Goal: Task Accomplishment & Management: Manage account settings

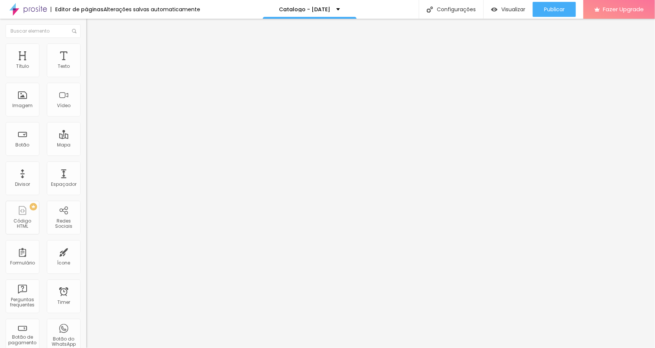
click at [86, 64] on div "Trocar imagem" at bounding box center [129, 61] width 86 height 5
click at [86, 65] on span "Trocar imagem" at bounding box center [106, 61] width 41 height 6
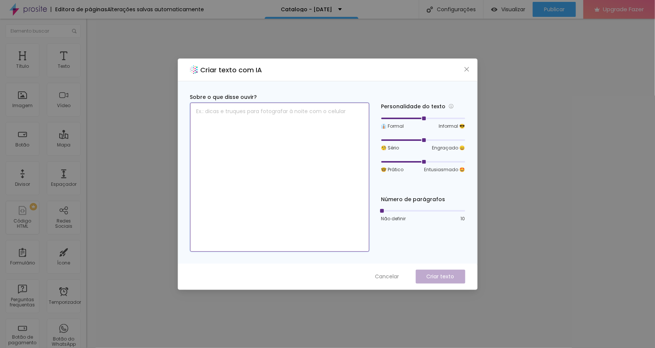
click at [298, 128] on textarea at bounding box center [279, 177] width 179 height 149
type textarea "Seja bem vindo! Sou Rafaela fotografa o que você gostaria de fazer hoje?"
click at [433, 274] on p "Criar texto" at bounding box center [441, 277] width 28 height 8
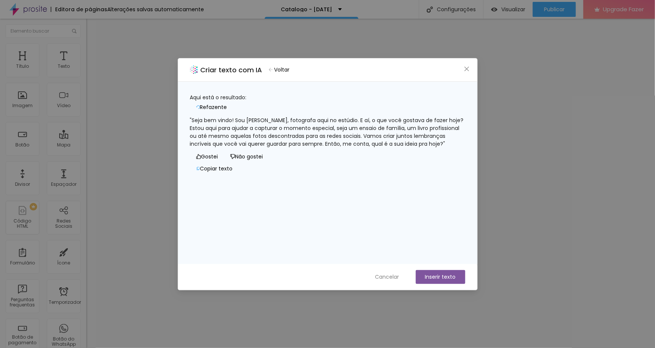
click at [227, 104] on span "Refazente" at bounding box center [213, 108] width 27 height 8
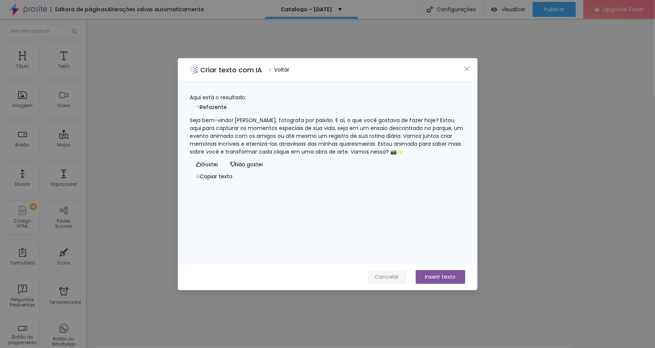
click at [395, 272] on button "Cancelar" at bounding box center [387, 277] width 39 height 14
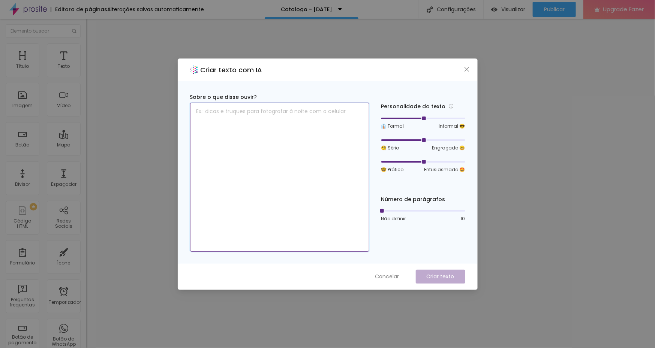
click at [285, 151] on textarea at bounding box center [279, 177] width 179 height 149
click at [339, 113] on textarea "seja bem vindo, sou rafaela fotografa, faço ensaios de familia, retrato, corpor…" at bounding box center [279, 177] width 179 height 149
click at [325, 118] on textarea "seja bem vindo, sou rafaela fotografa, faço ensaios de bebes, familia, retrato,…" at bounding box center [279, 177] width 179 height 149
type textarea "seja bem vindo, sou rafaela fotografa, faço ensaios de bebes, familia, retrato,…"
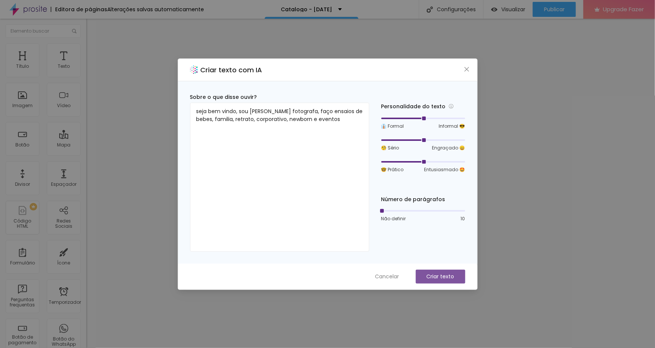
click at [454, 273] on button "Criar texto" at bounding box center [441, 277] width 50 height 14
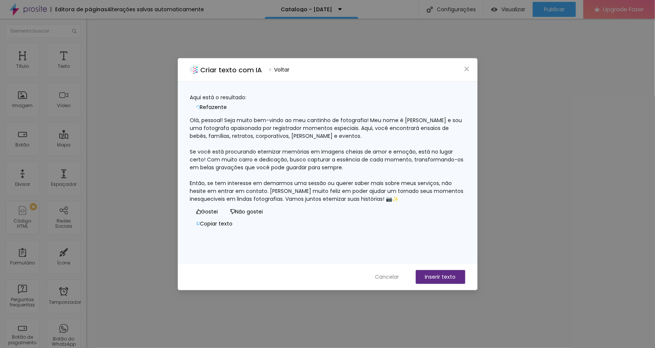
click at [286, 71] on span "Voltar" at bounding box center [282, 70] width 15 height 8
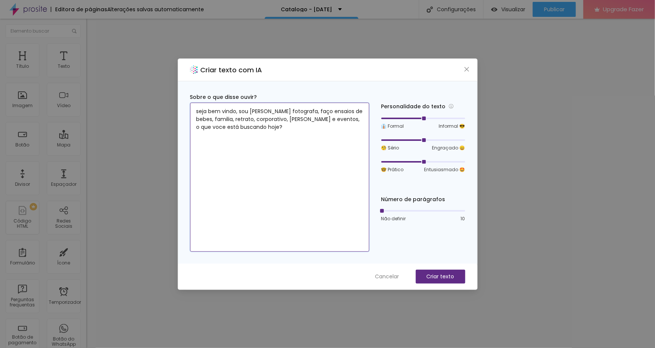
type textarea "seja bem vindo, sou rafaela fotografa, faço ensaios de bebes, familia, retrato,…"
drag, startPoint x: 424, startPoint y: 159, endPoint x: 405, endPoint y: 163, distance: 19.1
click at [404, 163] on div at bounding box center [403, 162] width 4 height 4
drag, startPoint x: 402, startPoint y: 160, endPoint x: 392, endPoint y: 161, distance: 9.8
click at [392, 161] on div at bounding box center [423, 162] width 84 height 5
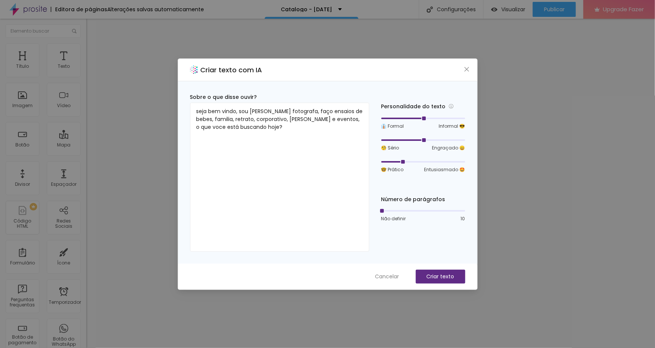
click at [393, 161] on div at bounding box center [391, 162] width 21 height 2
click at [441, 118] on div at bounding box center [423, 118] width 84 height 5
click at [441, 273] on p "Criar texto" at bounding box center [441, 277] width 28 height 8
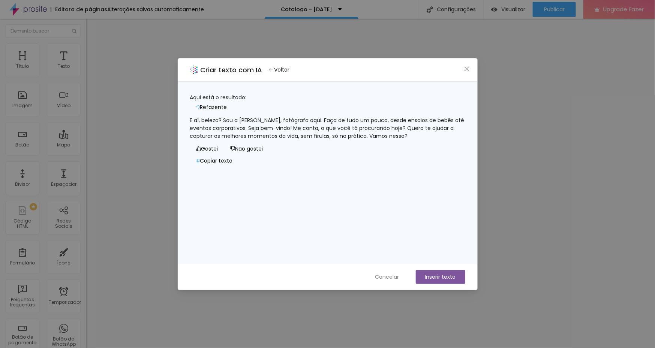
click at [290, 68] on span "Voltar" at bounding box center [282, 70] width 15 height 8
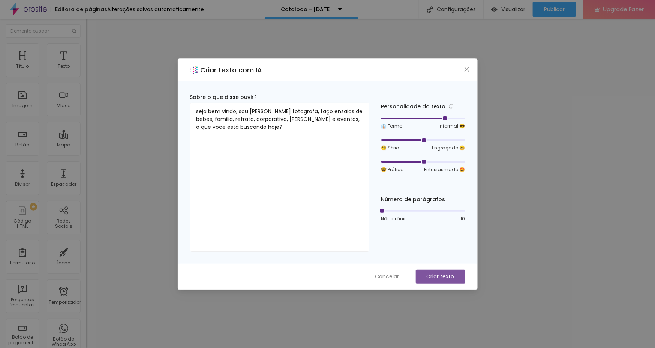
click at [423, 161] on div at bounding box center [423, 162] width 84 height 5
click at [419, 116] on div at bounding box center [423, 118] width 84 height 5
click at [407, 117] on div at bounding box center [423, 118] width 84 height 5
click at [436, 161] on div at bounding box center [423, 162] width 84 height 5
click at [437, 273] on p "Criar texto" at bounding box center [441, 277] width 28 height 8
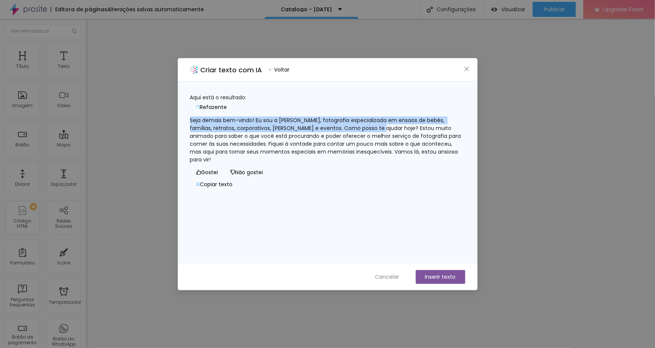
drag, startPoint x: 384, startPoint y: 124, endPoint x: 194, endPoint y: 107, distance: 190.9
click at [194, 117] on div "Seja demais bem-vindo! Eu sou a Rafaela, fotografia especializada em ensaos de …" at bounding box center [327, 140] width 275 height 47
copy div "Seja demais bem-vindo! Eu sou a Rafaela, fotografia especializada em ensaos de …"
click at [377, 273] on span "Cancelar" at bounding box center [387, 277] width 24 height 8
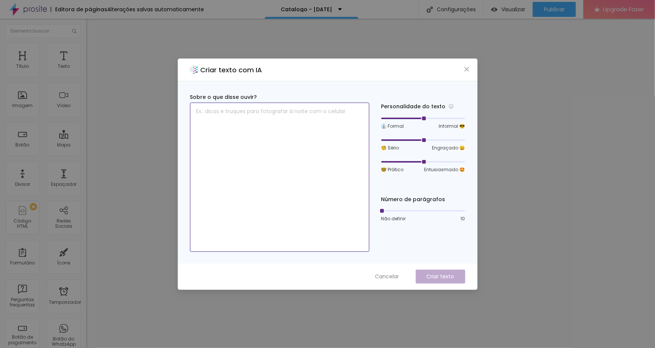
click at [271, 132] on textarea at bounding box center [279, 177] width 179 height 149
type textarea "s"
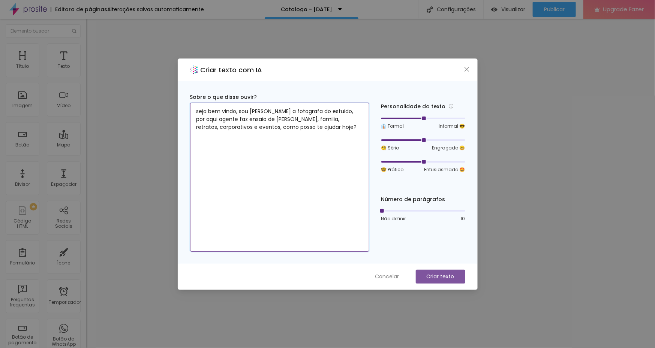
type textarea "seja bem vindo, sou rafaela a fotografa do estuido, por aqui agente faz ensaio …"
click at [443, 272] on button "Criar texto" at bounding box center [441, 277] width 50 height 14
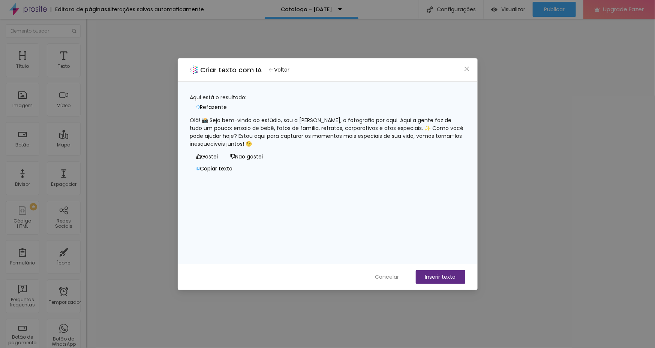
click at [445, 278] on button "Inserir texto" at bounding box center [441, 277] width 50 height 14
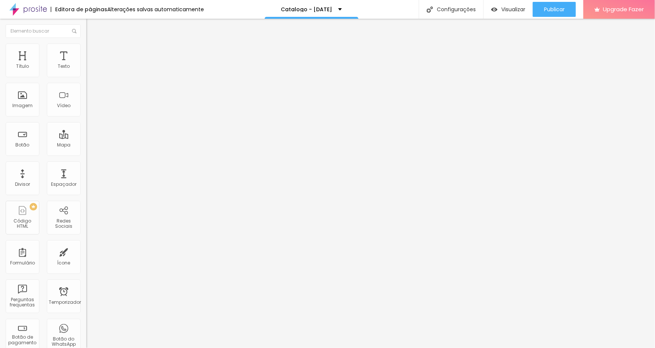
scroll to position [0, 0]
drag, startPoint x: 41, startPoint y: 86, endPoint x: -18, endPoint y: 95, distance: 59.6
click at [0, 95] on html "Editora de páginas Alterações salvas automaticamente Catalogo - Natal 2025 Conf…" at bounding box center [327, 174] width 655 height 348
drag, startPoint x: -9, startPoint y: 79, endPoint x: -20, endPoint y: 79, distance: 10.5
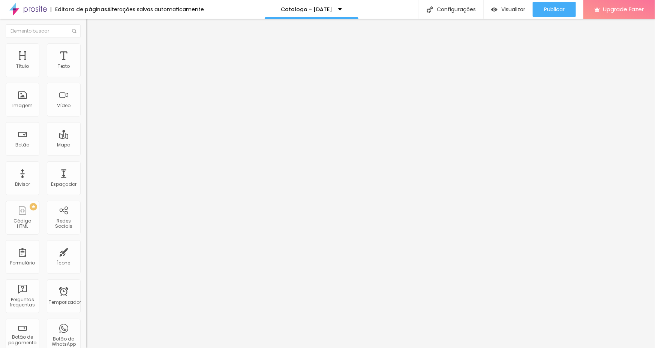
click at [0, 79] on html "Editora de páginas Alterações salvas automaticamente Catalogo - Natal 2025 Conf…" at bounding box center [327, 174] width 655 height 348
type input "Nosso SIte"
drag, startPoint x: 64, startPoint y: 84, endPoint x: 27, endPoint y: 177, distance: 99.2
click at [0, 91] on html "Editora de páginas Alterações salvas automaticamente Catalogo - Natal 2025 Conf…" at bounding box center [327, 174] width 655 height 348
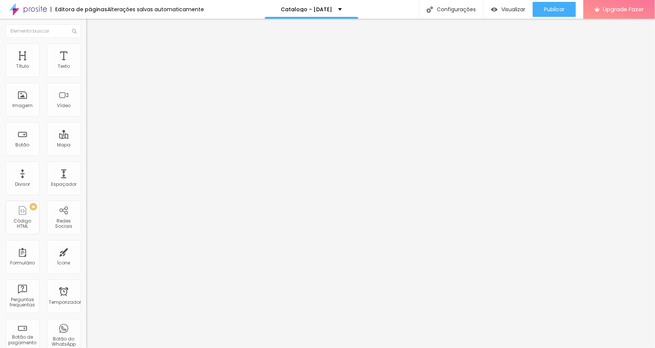
type input "Contatos"
drag, startPoint x: 57, startPoint y: 84, endPoint x: -20, endPoint y: 106, distance: 79.8
click at [0, 106] on html "Editora de páginas Alterações salvas automaticamente Catalogo - Natal 2025 Conf…" at bounding box center [327, 174] width 655 height 348
type input "Orçamentos"
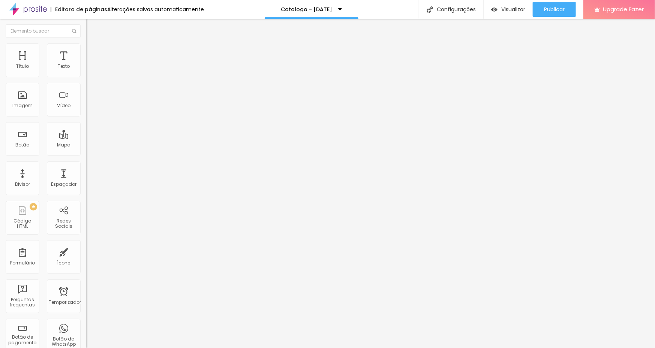
click at [93, 52] on span "Estilô" at bounding box center [99, 48] width 12 height 6
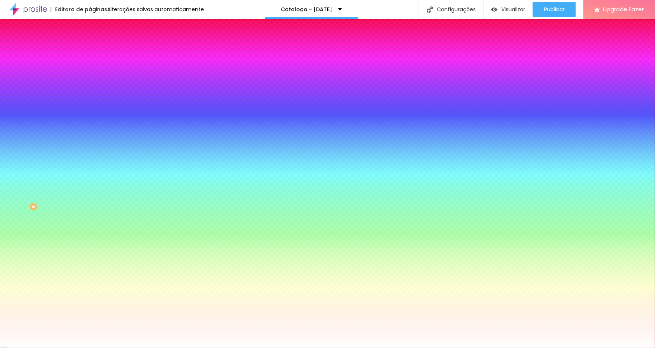
click at [86, 126] on div "Sombra DESATIVADO Voltar ao padrão" at bounding box center [129, 134] width 86 height 26
click at [86, 128] on span "DESATIVADO" at bounding box center [99, 127] width 27 height 6
click at [86, 129] on span "DESATIVADO" at bounding box center [99, 127] width 27 height 6
click at [86, 255] on input "#FFFFFF" at bounding box center [131, 259] width 90 height 8
click at [86, 255] on div at bounding box center [129, 255] width 86 height 0
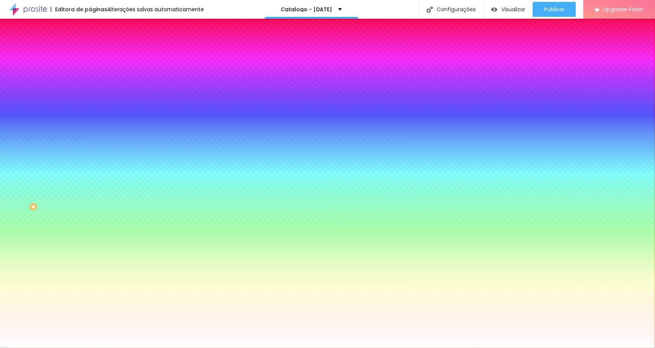
click at [86, 255] on div at bounding box center [129, 255] width 86 height 0
click at [33, 196] on div at bounding box center [327, 174] width 655 height 348
type input "#F61717"
drag, startPoint x: 38, startPoint y: 195, endPoint x: 57, endPoint y: 171, distance: 31.1
click at [57, 171] on div at bounding box center [327, 174] width 655 height 348
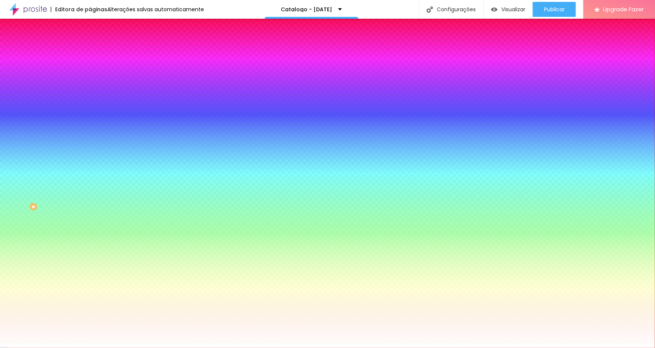
click at [86, 237] on div "Editar Botão O Conteúdo Estilô Avançou Cor de fundo Voltar ao padrão #FFFFFF Ti…" at bounding box center [129, 184] width 86 height 330
drag, startPoint x: 55, startPoint y: 291, endPoint x: 41, endPoint y: 239, distance: 54.4
click at [86, 290] on div "Editar Botão O Conteúdo Estilô Avançou Cor de fundo Voltar ao padrão #FFFFFF Ti…" at bounding box center [129, 184] width 86 height 330
click at [89, 248] on icon "button" at bounding box center [91, 250] width 5 height 5
click at [86, 255] on div at bounding box center [129, 255] width 86 height 0
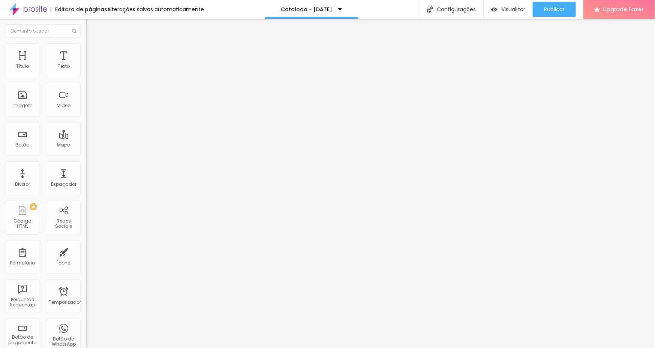
drag, startPoint x: 40, startPoint y: 97, endPoint x: 45, endPoint y: 106, distance: 10.6
click at [86, 64] on div "Trocar imagem" at bounding box center [129, 61] width 86 height 5
click at [86, 65] on span "Trocar imagem" at bounding box center [106, 61] width 41 height 6
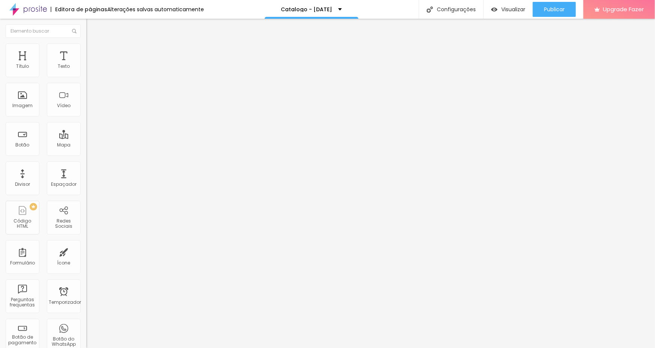
click at [86, 65] on span "Trocar imagem" at bounding box center [106, 61] width 41 height 6
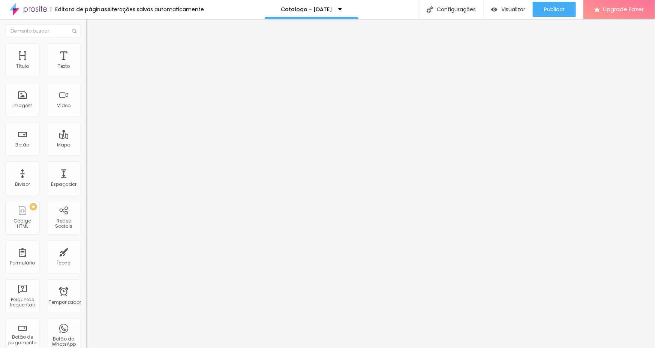
click at [86, 153] on input "https://" at bounding box center [131, 151] width 90 height 8
drag, startPoint x: 61, startPoint y: 153, endPoint x: -20, endPoint y: 160, distance: 81.4
click at [0, 160] on html "Editora de páginas Alterações salvas automaticamente Catalogo - Natal 2025 Conf…" at bounding box center [327, 174] width 655 height 348
paste input "https://rafaelaarenamathias.alboompro.com"
drag, startPoint x: 41, startPoint y: 154, endPoint x: -20, endPoint y: 152, distance: 61.2
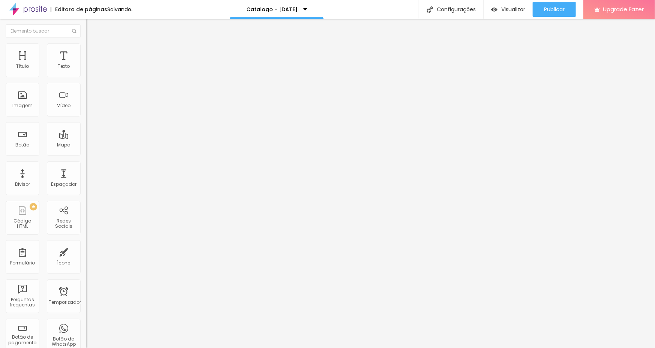
click at [0, 152] on html "Editora de páginas Salvando... Catalogo - Natal 2025 Configurações Configuraçõe…" at bounding box center [327, 174] width 655 height 348
type input "https://rafaelaarenamathias.alboompro.com"
drag, startPoint x: 18, startPoint y: 182, endPoint x: 15, endPoint y: 168, distance: 14.6
click at [86, 168] on div "Texto Nosso SIte Alinhamento Tamanho Grande Grande Pequeno Normal Grande Grande…" at bounding box center [129, 113] width 86 height 109
click at [86, 161] on div "URL https://rafaelaarenamathias.alboompro.com" at bounding box center [129, 152] width 86 height 18
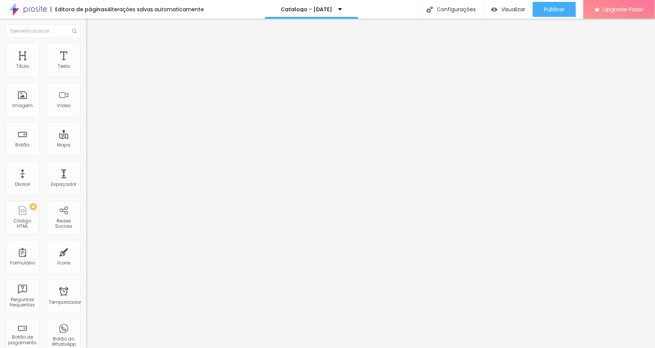
click at [86, 166] on div "Abrir em uma nova aba" at bounding box center [129, 166] width 86 height 4
click at [0, 146] on html "Editora de páginas Alterações salvas automaticamente Catalogo - Natal 2025 Conf…" at bounding box center [327, 174] width 655 height 348
click at [86, 155] on input "text" at bounding box center [131, 151] width 90 height 8
drag, startPoint x: 33, startPoint y: 156, endPoint x: -20, endPoint y: 153, distance: 53.0
click at [0, 153] on html "Editora de páginas Alterações salvas automaticamente Catalogo - Natal 2025 Conf…" at bounding box center [327, 174] width 655 height 348
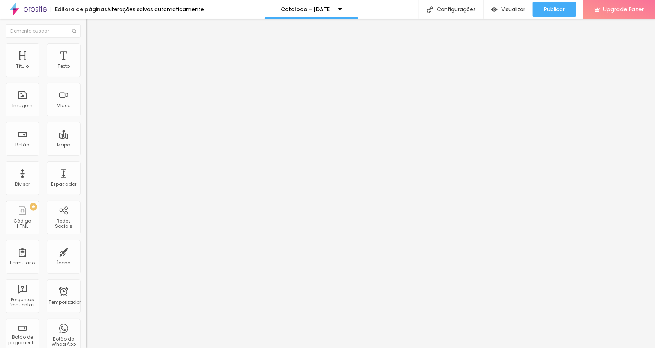
paste input "https://rafaelaarenamathias.alboompro.com/contato"
type input "https://rafaelaarenamathias.alboompro.com/contato"
click at [86, 153] on input "https://rafaelaarenamathias.alboompro.com/contato" at bounding box center [131, 151] width 90 height 8
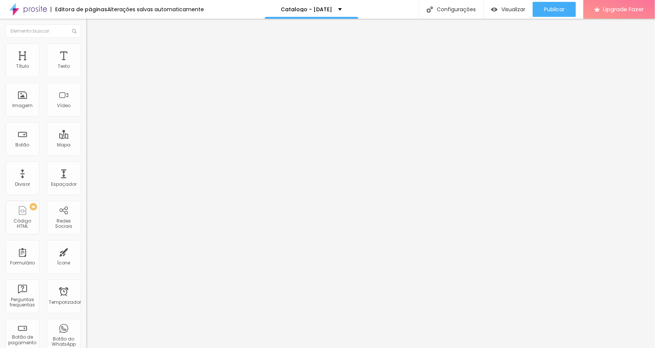
click at [86, 153] on input "https://rafaelaarenamathias.alboompro.com/contato" at bounding box center [131, 151] width 90 height 8
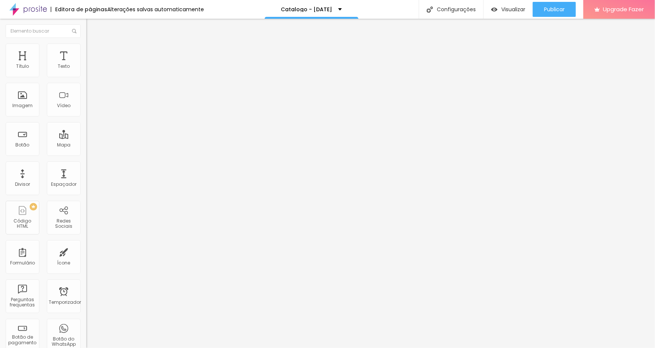
paste input "rafaelaarenamathias.alboompro.com/contato"
type input "rafaelaarenamathias.alboompro.com/contato"
click at [86, 71] on input "Contatos" at bounding box center [131, 67] width 90 height 8
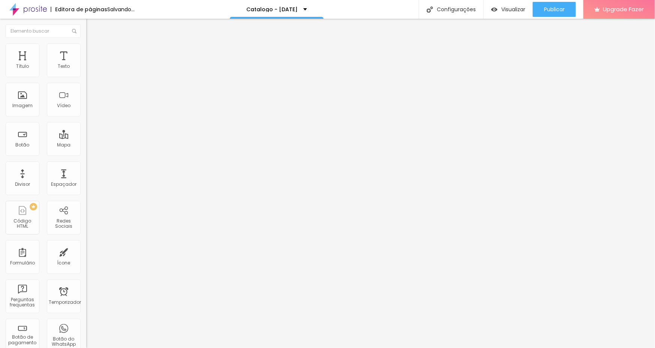
type input "Contato"
click at [86, 241] on div "Editar Botão O Conteúdo Estilô Avançou Texto Contato Alinhamento Tamanho Grande…" at bounding box center [129, 184] width 86 height 330
click at [86, 134] on div "Link (Link)" at bounding box center [129, 138] width 86 height 9
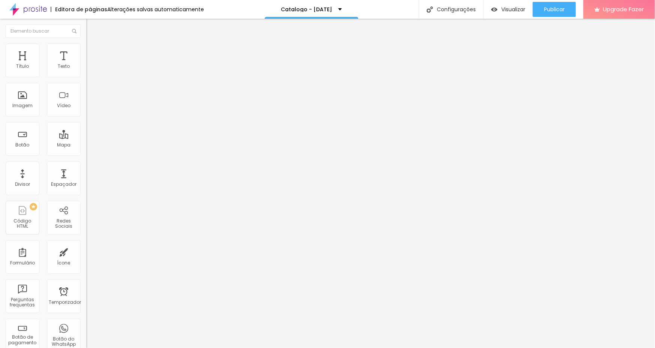
click at [86, 118] on span "Grande Grande" at bounding box center [104, 115] width 36 height 6
click at [86, 117] on span "Grande Grande" at bounding box center [104, 115] width 36 height 6
click at [86, 44] on li "Estilô" at bounding box center [129, 48] width 86 height 8
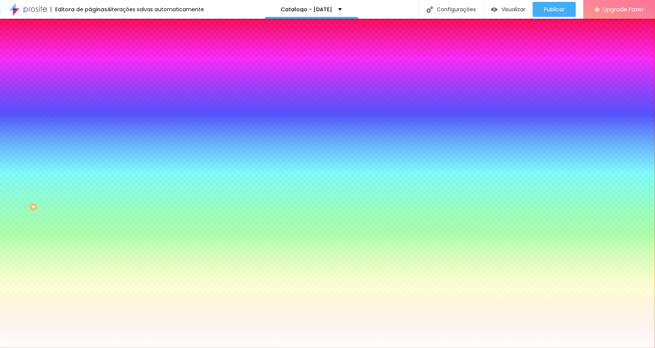
click at [86, 276] on div at bounding box center [129, 276] width 86 height 0
click at [68, 236] on div at bounding box center [327, 174] width 655 height 348
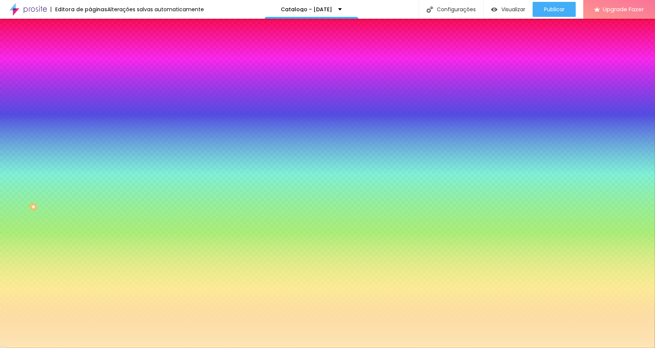
type input "#FDE7B5"
click at [27, 187] on div at bounding box center [327, 174] width 655 height 348
click at [86, 255] on div at bounding box center [129, 255] width 86 height 0
drag, startPoint x: 65, startPoint y: 219, endPoint x: 66, endPoint y: 205, distance: 14.6
click at [66, 205] on div at bounding box center [327, 174] width 655 height 348
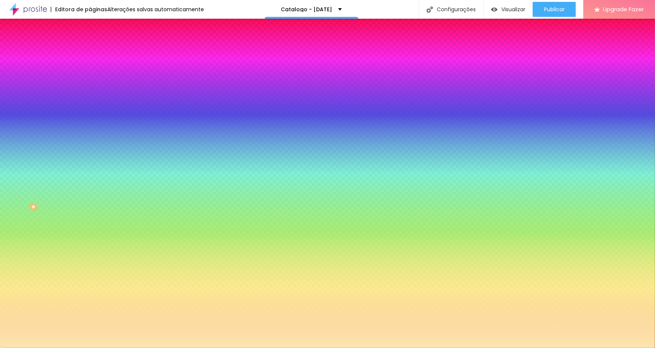
click at [41, 208] on div at bounding box center [327, 174] width 655 height 348
type input "#10491B"
click at [50, 209] on div at bounding box center [327, 174] width 655 height 348
click at [86, 273] on div "Editar Botão O Conteúdo Estilô Avançou Cor de fundo Voltar ao padrão #FFFFFF Ti…" at bounding box center [129, 184] width 86 height 330
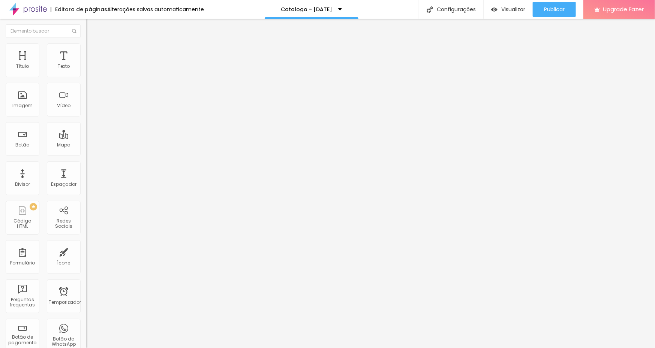
click at [86, 47] on li "Estilô" at bounding box center [129, 48] width 86 height 8
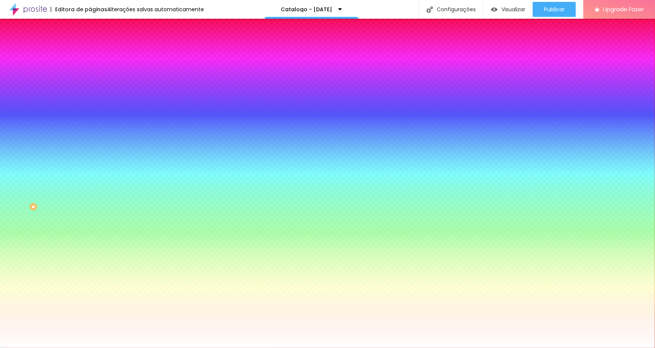
click at [86, 276] on div at bounding box center [129, 276] width 86 height 0
click at [65, 233] on div at bounding box center [327, 174] width 655 height 348
click at [86, 278] on div "Editar Botão O Conteúdo Estilô Avançou Cor de fundo Voltar ao padrão #FFFFFF Ti…" at bounding box center [129, 184] width 86 height 330
click at [86, 44] on li "O Conteúdo" at bounding box center [129, 40] width 86 height 8
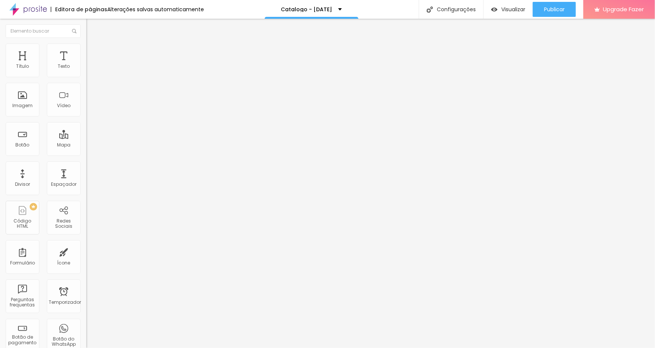
click at [86, 48] on li "Estilô" at bounding box center [129, 48] width 86 height 8
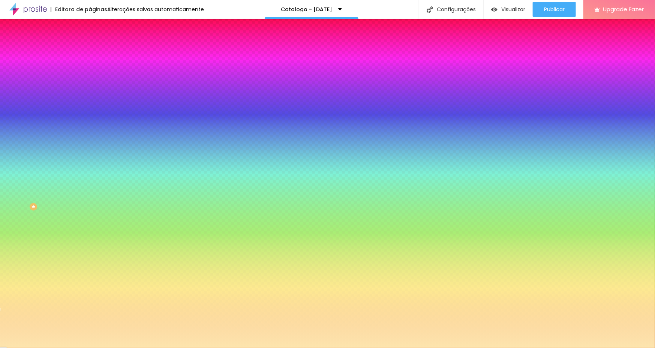
click at [86, 255] on input "#10491B" at bounding box center [131, 259] width 90 height 8
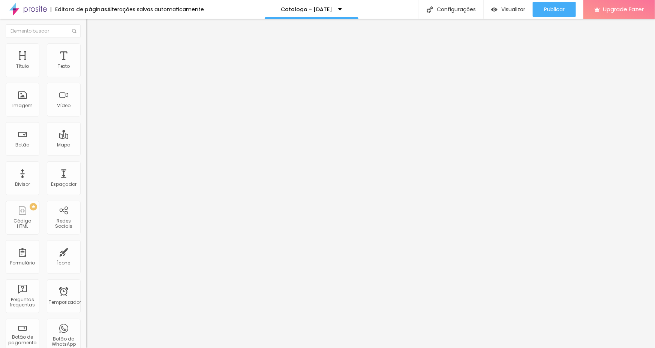
drag, startPoint x: 48, startPoint y: 51, endPoint x: 49, endPoint y: 56, distance: 5.7
click at [93, 50] on span "Estilô" at bounding box center [99, 48] width 12 height 6
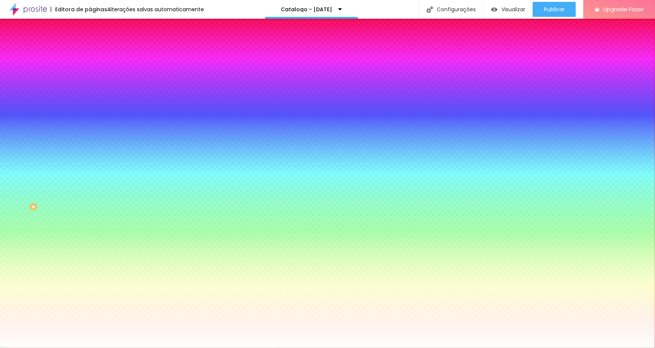
click at [86, 255] on input "#FFFFFF" at bounding box center [131, 259] width 90 height 8
paste input "10491B"
type input "#10491B"
click at [86, 44] on li "O Conteúdo" at bounding box center [129, 40] width 86 height 8
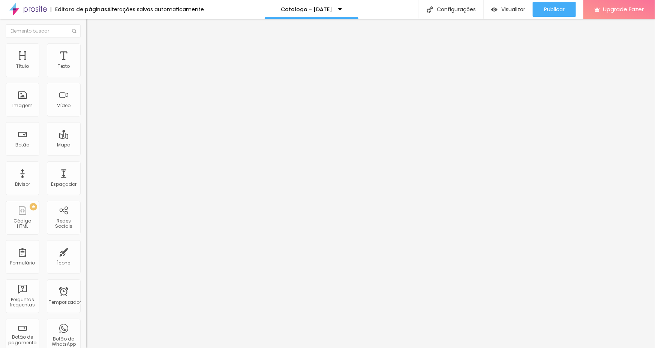
click at [93, 52] on span "Estilô" at bounding box center [99, 48] width 12 height 6
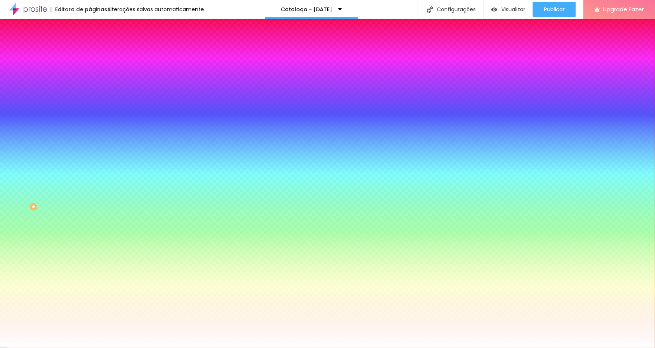
click at [92, 27] on img "button" at bounding box center [95, 27] width 6 height 6
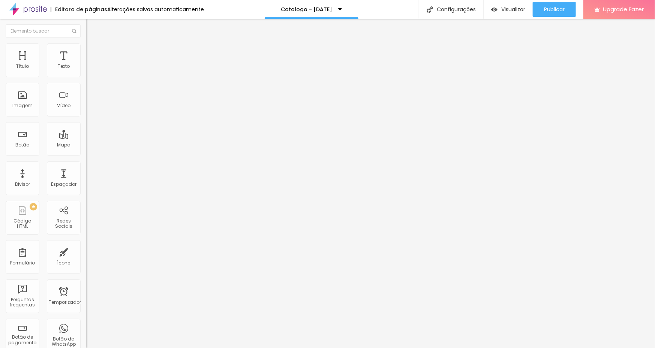
click at [86, 43] on ul "O Conteúdo Estilô Avançou" at bounding box center [129, 47] width 86 height 23
click at [86, 49] on li "Estilô" at bounding box center [129, 48] width 86 height 8
click at [86, 50] on ul "O Conteúdo Estilô Avançou" at bounding box center [129, 47] width 86 height 23
click at [86, 47] on li "Estilô" at bounding box center [129, 48] width 86 height 8
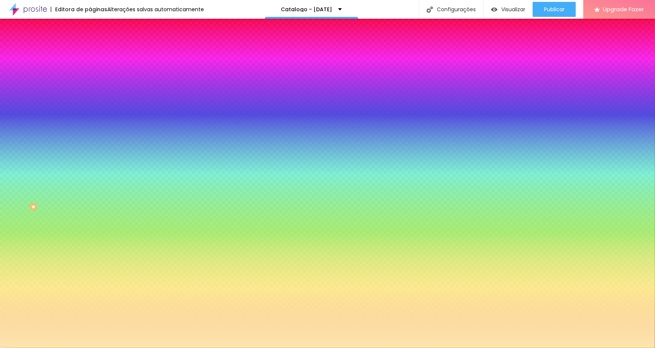
click at [86, 276] on input "#FDE5AE" at bounding box center [131, 280] width 90 height 8
click at [93, 44] on span "O Conteúdo" at bounding box center [107, 41] width 28 height 6
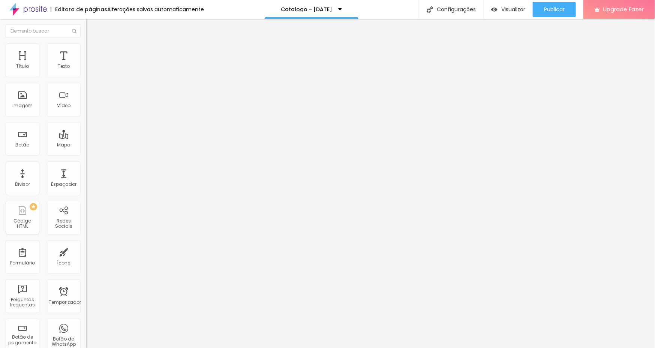
click at [92, 27] on img "button" at bounding box center [95, 27] width 6 height 6
click at [93, 51] on span "Estilô" at bounding box center [99, 48] width 12 height 6
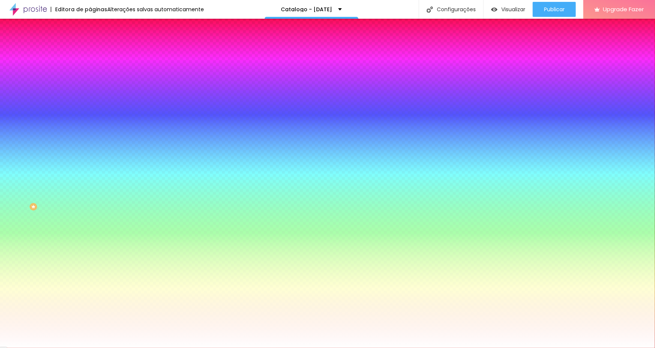
click at [86, 276] on input "#FFFFFF" at bounding box center [131, 280] width 90 height 8
paste input "DE5AE"
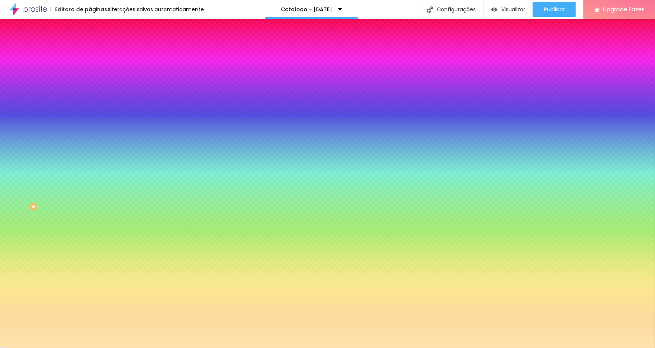
type input "#FDE5AE"
click at [86, 225] on div "Editar Botão O Conteúdo Estilô Avançou Cor de fundo Voltar ao padrão #FFFFFF Ti…" at bounding box center [129, 184] width 86 height 330
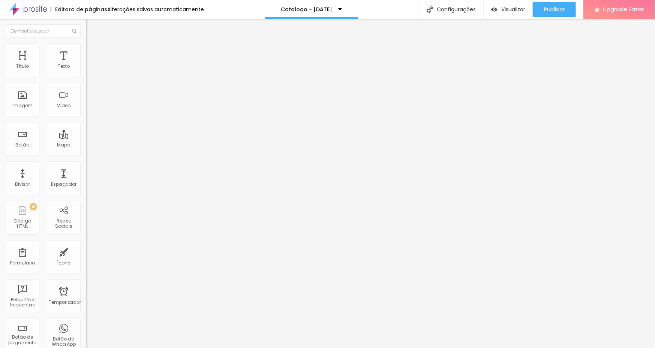
click at [93, 51] on span "Avançou" at bounding box center [103, 48] width 21 height 6
click at [86, 43] on img at bounding box center [89, 39] width 7 height 7
click at [92, 26] on div "Editar Título" at bounding box center [113, 27] width 43 height 6
click at [92, 29] on img "button" at bounding box center [95, 27] width 6 height 6
click at [92, 27] on img "button" at bounding box center [95, 27] width 6 height 6
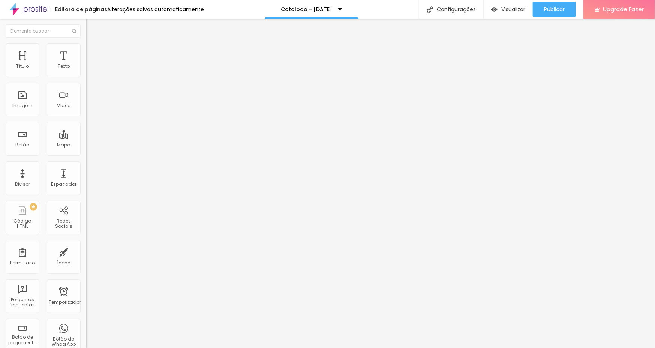
click at [92, 27] on img "button" at bounding box center [95, 27] width 6 height 6
click at [86, 244] on div "Editar Título Estilô Avançou Tamanho Título 1 H1 Título 2 H2 Título 3 H3 Título…" at bounding box center [129, 184] width 86 height 330
click at [86, 48] on img at bounding box center [89, 47] width 7 height 7
click at [86, 315] on div "Editar Título Estilô Avançou 10 Espaço de cima 10 Espaço de baixo ID Html Class…" at bounding box center [129, 184] width 86 height 330
click at [92, 25] on div "Editar Título" at bounding box center [113, 27] width 43 height 6
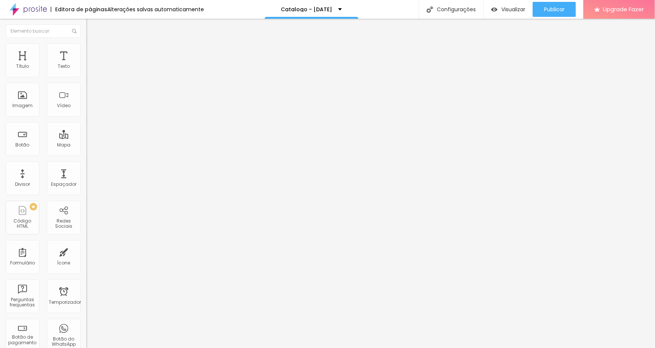
click at [62, 77] on div "Título Texto Imagem Vídeo Botão Mapa Divisor Espaçador PRÊMIO Código HTML Redes…" at bounding box center [43, 221] width 86 height 354
click at [58, 66] on div "Texto" at bounding box center [64, 66] width 12 height 5
click at [86, 47] on img at bounding box center [89, 47] width 7 height 7
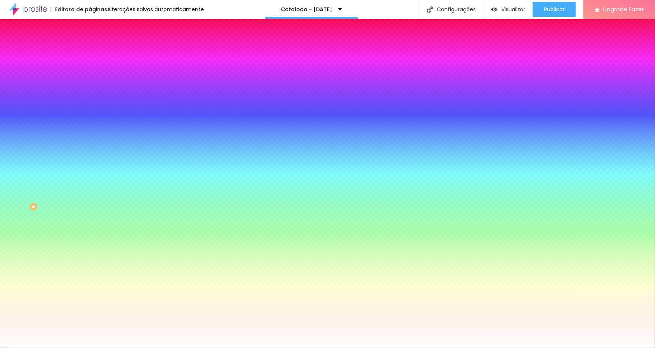
click at [86, 276] on input "#FFFFFF" at bounding box center [131, 280] width 90 height 8
paste input "DE5AE"
type input "#FDE5AE"
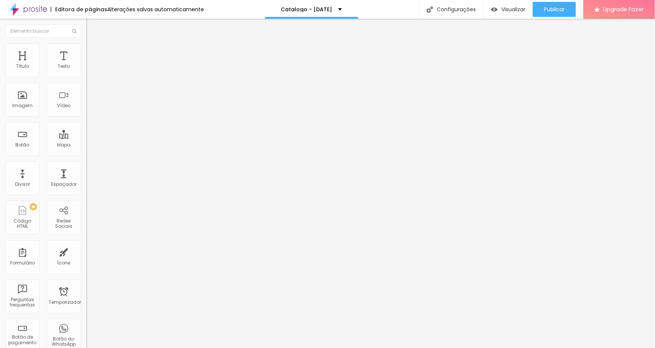
click at [93, 50] on span "Estilô" at bounding box center [99, 48] width 12 height 6
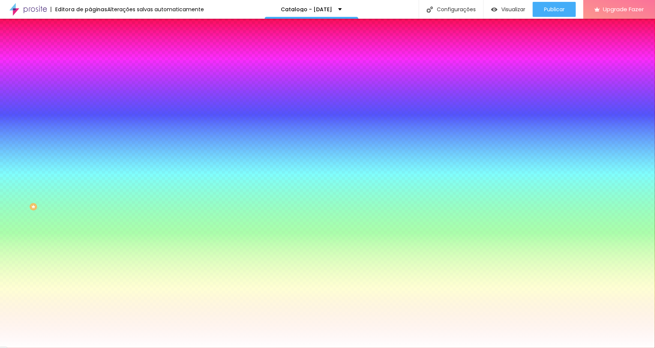
click at [86, 276] on input "#FFFFFF" at bounding box center [131, 280] width 90 height 8
drag, startPoint x: 77, startPoint y: 176, endPoint x: -2, endPoint y: 191, distance: 80.5
click at [0, 191] on html "Editora de páginas Alterações salvas automaticamente Catalogo - Natal 2025 Conf…" at bounding box center [327, 174] width 655 height 348
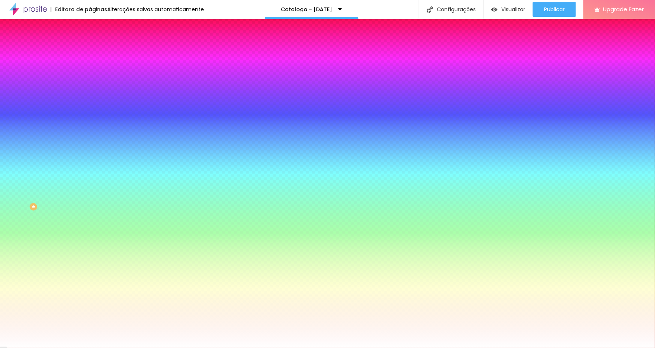
paste input "DE5AE"
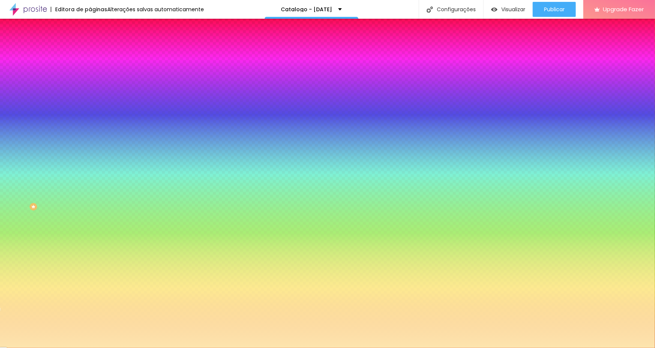
type input "#FDE5AE"
drag, startPoint x: 26, startPoint y: 43, endPoint x: 18, endPoint y: 39, distance: 8.7
click at [86, 43] on li "O Conteúdo" at bounding box center [129, 40] width 86 height 8
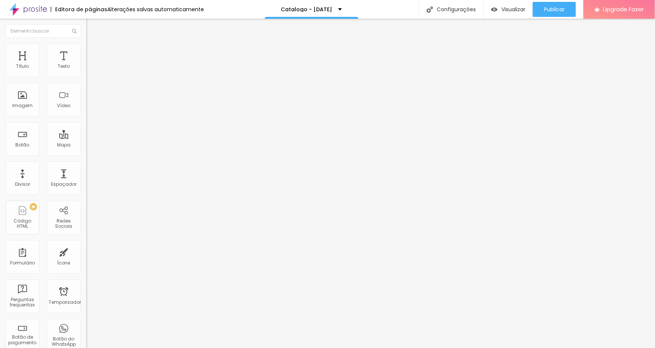
drag, startPoint x: 8, startPoint y: 24, endPoint x: 12, endPoint y: 31, distance: 8.3
click at [92, 24] on img "button" at bounding box center [95, 27] width 6 height 6
drag, startPoint x: 41, startPoint y: 37, endPoint x: 57, endPoint y: 45, distance: 18.3
click at [86, 44] on li "Estilô" at bounding box center [129, 48] width 86 height 8
click at [86, 51] on li "Avançou" at bounding box center [129, 55] width 86 height 8
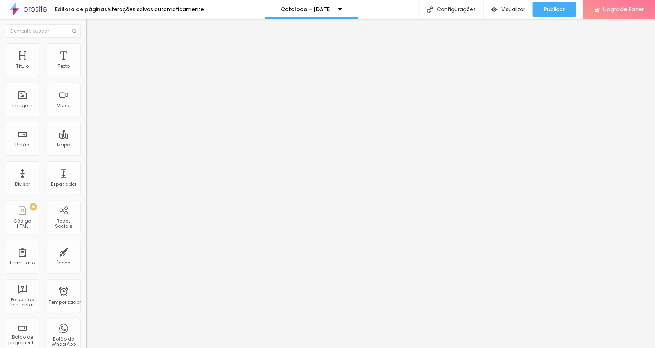
click at [93, 52] on span "Estilô" at bounding box center [99, 48] width 12 height 6
click at [86, 44] on li "O Conteúdo" at bounding box center [129, 40] width 86 height 8
click at [93, 51] on span "Estilô" at bounding box center [99, 48] width 12 height 6
drag, startPoint x: 20, startPoint y: 48, endPoint x: 32, endPoint y: 60, distance: 16.5
click at [86, 43] on img at bounding box center [89, 39] width 7 height 7
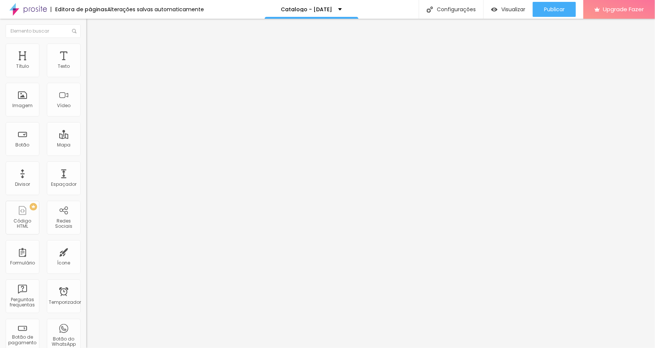
click at [86, 71] on input "Alboom Brasil" at bounding box center [131, 67] width 90 height 8
drag, startPoint x: 51, startPoint y: 87, endPoint x: -2, endPoint y: 80, distance: 53.3
click at [0, 80] on html "Editora de páginas Alterações salvas automaticamente Catalogo - Natal 2025 Conf…" at bounding box center [327, 174] width 655 height 348
type input "R"
type input "São Caetano do Sul"
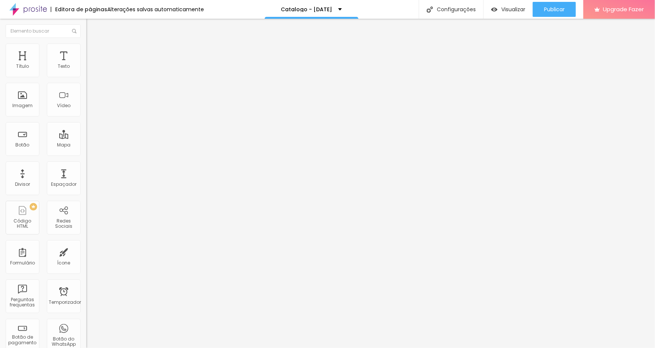
click at [86, 167] on div "Editar Mapa O Conteúdo Estilô Avançou Endereço São Caetano do Sul Alinhamento 1…" at bounding box center [129, 184] width 86 height 330
click at [92, 27] on div "Editar Mapa" at bounding box center [113, 27] width 42 height 6
click at [86, 48] on img at bounding box center [89, 47] width 7 height 7
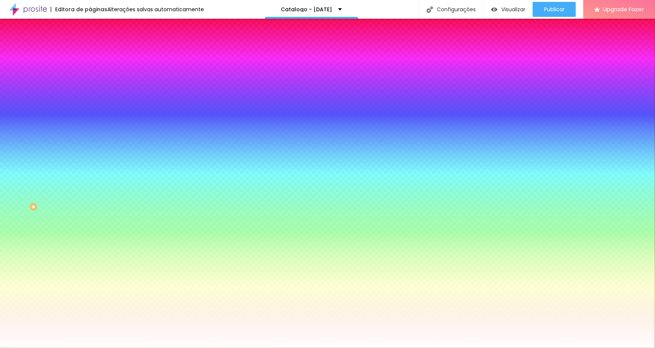
click at [86, 69] on span "Trocar imagem" at bounding box center [106, 66] width 41 height 6
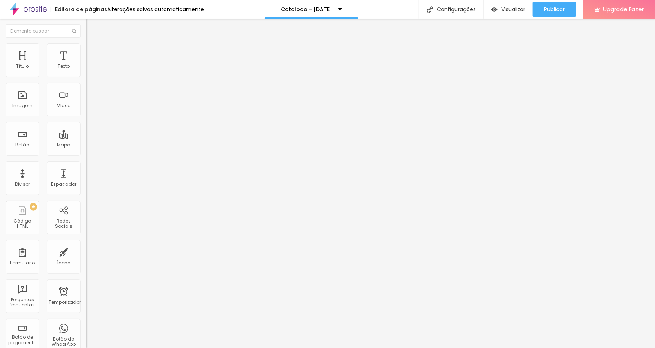
click at [86, 48] on li "Estilô" at bounding box center [129, 48] width 86 height 8
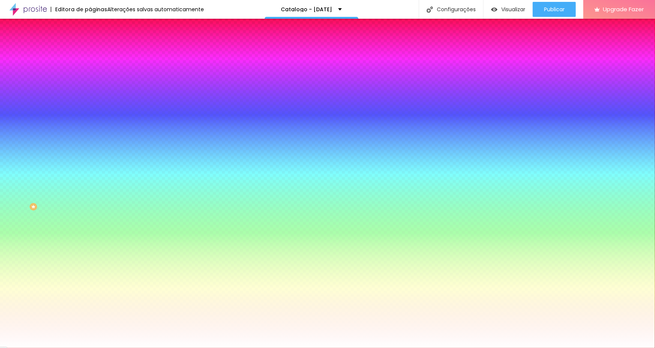
click at [89, 100] on icon "button" at bounding box center [91, 97] width 5 height 5
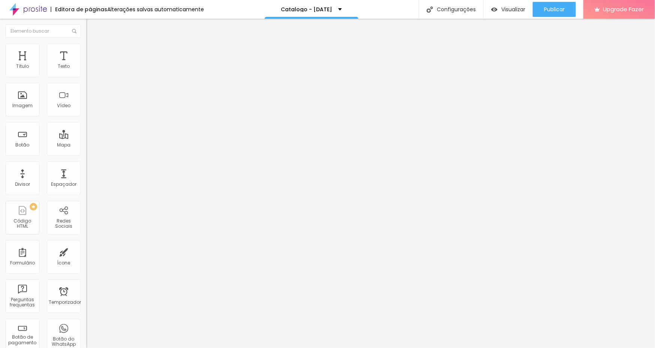
click at [86, 68] on div "Modo Encaixotado Encaixotado Completo" at bounding box center [129, 69] width 86 height 21
click at [86, 68] on span "Encaixotado" at bounding box center [100, 65] width 29 height 6
click at [86, 79] on div "Completo" at bounding box center [129, 77] width 86 height 5
click at [86, 73] on span "Encaixotado" at bounding box center [100, 69] width 29 height 6
click at [86, 75] on div "Encaixotado" at bounding box center [129, 71] width 86 height 7
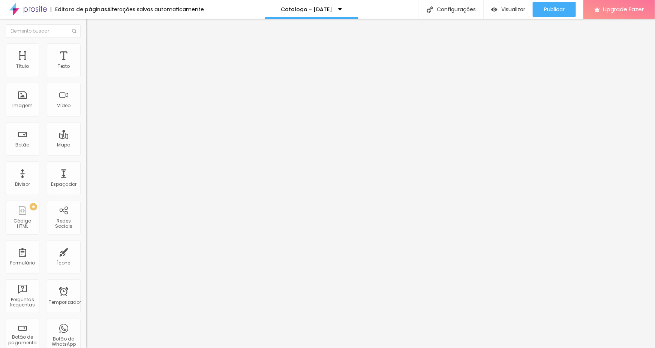
click at [86, 80] on span "Completo" at bounding box center [97, 77] width 23 height 6
drag, startPoint x: 40, startPoint y: 43, endPoint x: 45, endPoint y: 47, distance: 6.2
click at [86, 46] on li "Estilô" at bounding box center [129, 48] width 86 height 8
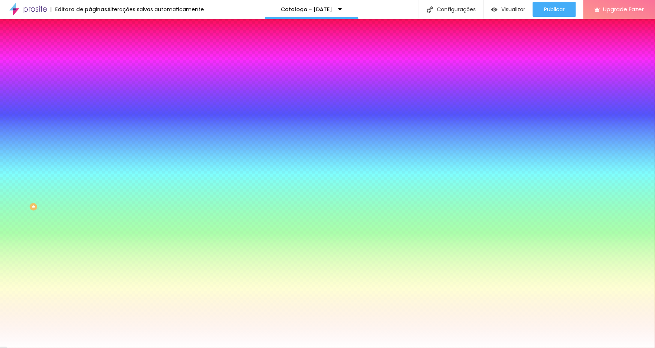
click at [86, 78] on span "Paralaxe" at bounding box center [96, 75] width 20 height 6
click at [86, 82] on div "Nenhum" at bounding box center [129, 79] width 86 height 5
click at [86, 135] on button "button" at bounding box center [91, 131] width 11 height 8
drag, startPoint x: 98, startPoint y: 288, endPoint x: 77, endPoint y: 285, distance: 21.5
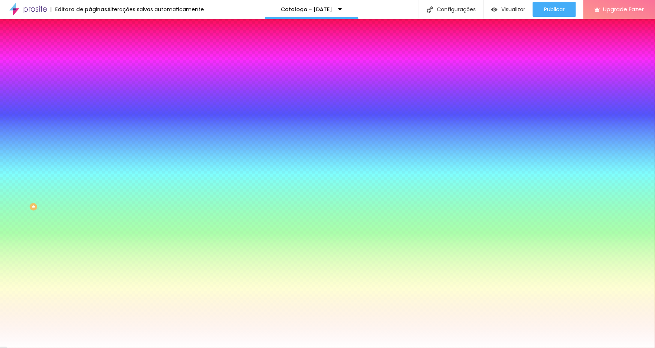
type input "105"
type input "100"
type input "95"
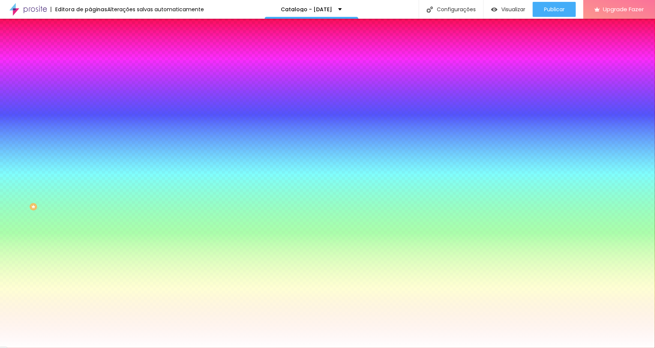
type input "95"
type input "90"
type input "85"
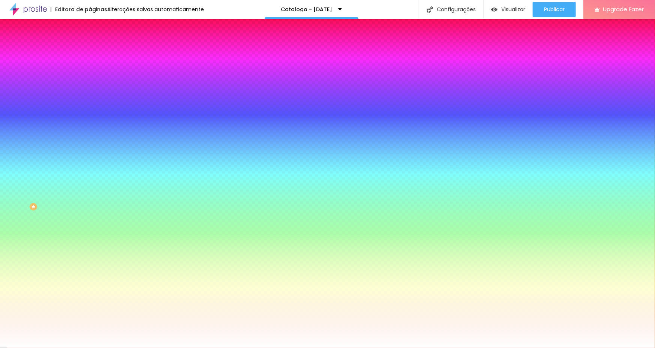
type input "80"
type input "75"
type input "70"
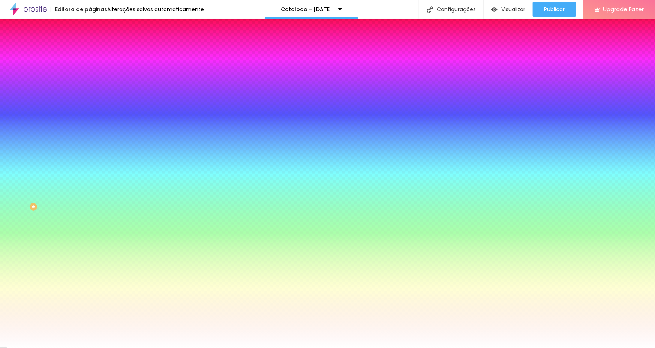
type input "70"
type input "65"
type input "60"
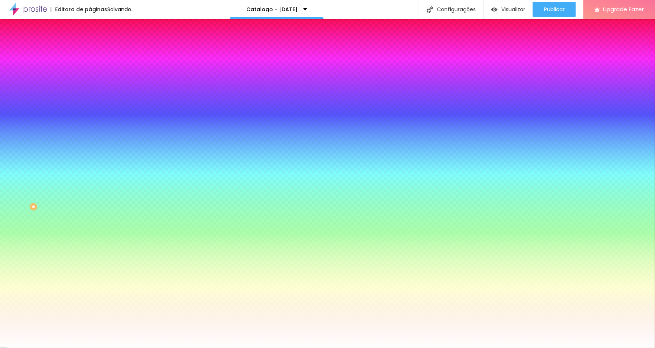
type input "55"
type input "50"
type input "170"
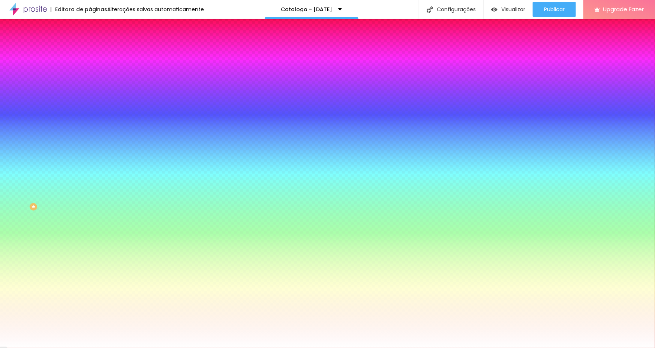
type input "170"
type input "265"
type input "300"
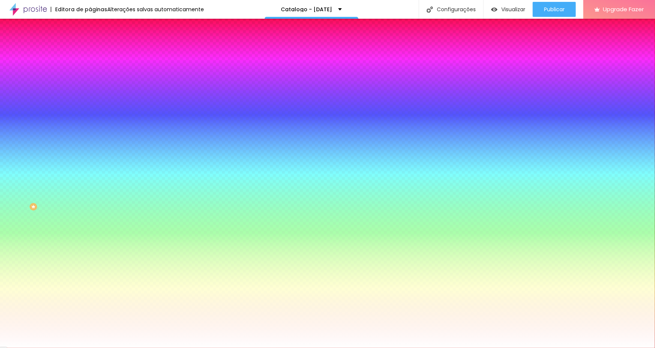
type input "50"
drag, startPoint x: 100, startPoint y: 291, endPoint x: -20, endPoint y: 269, distance: 121.6
type input "50"
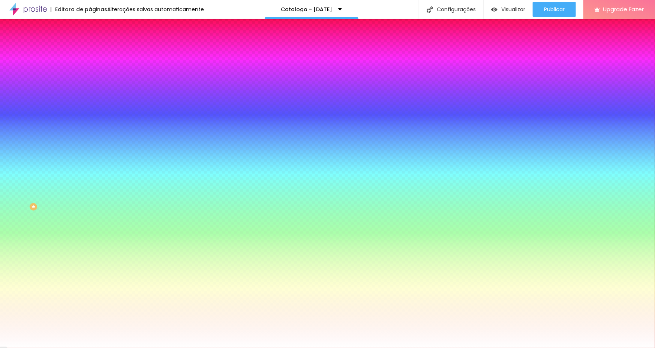
radio input "false"
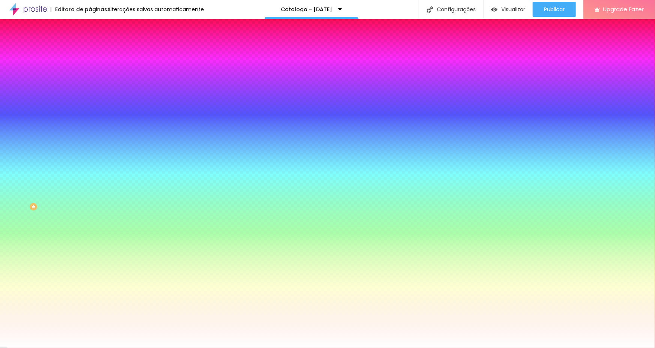
radio input "true"
radio input "false"
click at [72, 348] on div at bounding box center [327, 348] width 655 height 0
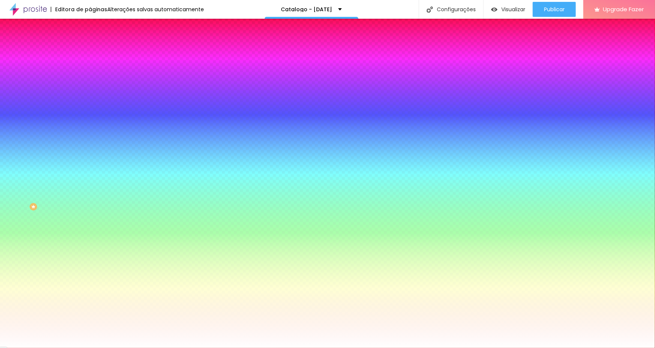
click at [119, 119] on span "ATIVO" at bounding box center [125, 116] width 13 height 5
click at [89, 125] on icon "button" at bounding box center [91, 122] width 5 height 5
click at [86, 102] on div at bounding box center [129, 102] width 86 height 0
drag, startPoint x: 49, startPoint y: 159, endPoint x: 49, endPoint y: 155, distance: 4.5
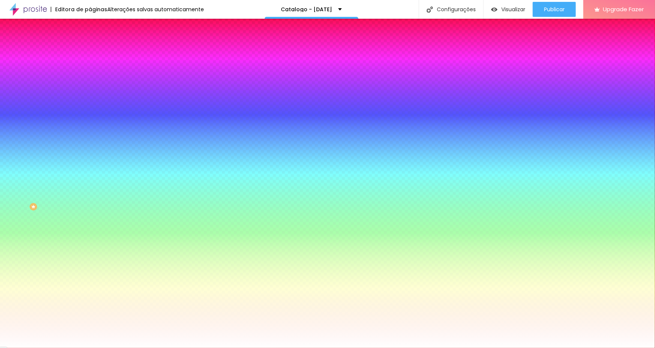
click at [86, 102] on div at bounding box center [129, 102] width 86 height 0
click at [86, 68] on div "Trocar imagem" at bounding box center [129, 65] width 86 height 5
drag, startPoint x: 68, startPoint y: 81, endPoint x: 66, endPoint y: 86, distance: 5.2
click at [86, 68] on div "Trocar imagem" at bounding box center [129, 65] width 86 height 5
click at [86, 73] on div "Efeito da Imagem" at bounding box center [129, 70] width 86 height 5
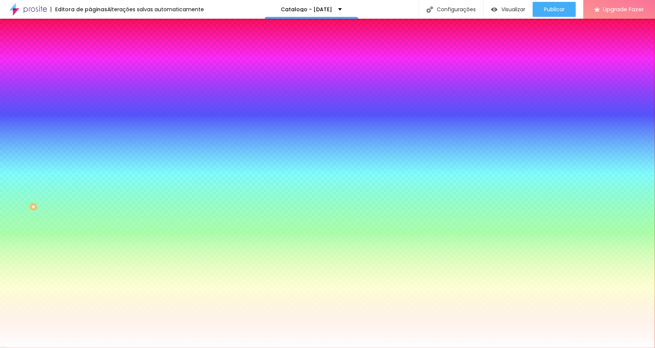
click at [86, 73] on div "Efeito da Imagem" at bounding box center [129, 70] width 86 height 5
click at [86, 89] on div "Efeito da Imagem Nenhum Nenhum Paralaxe" at bounding box center [129, 78] width 86 height 21
click at [86, 90] on span "Paralaxe" at bounding box center [96, 86] width 20 height 6
click at [86, 83] on span "Nenhum" at bounding box center [96, 79] width 20 height 6
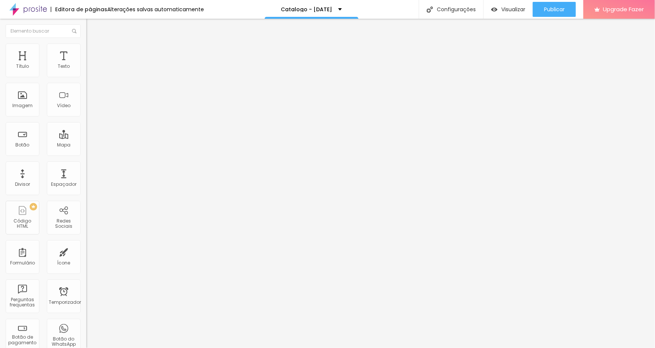
click at [86, 45] on img at bounding box center [89, 47] width 7 height 7
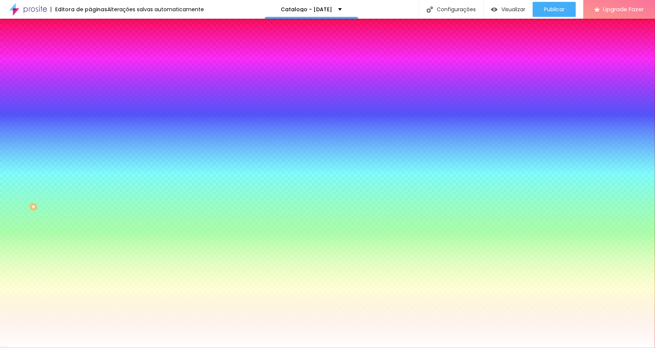
click at [86, 44] on li "O Conteúdo" at bounding box center [129, 40] width 86 height 8
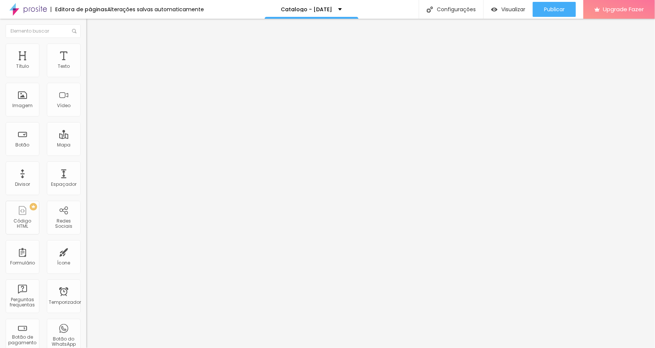
click at [86, 69] on div "Modo Completo Encaixotado Completo" at bounding box center [129, 69] width 86 height 21
click at [86, 44] on img at bounding box center [89, 47] width 7 height 7
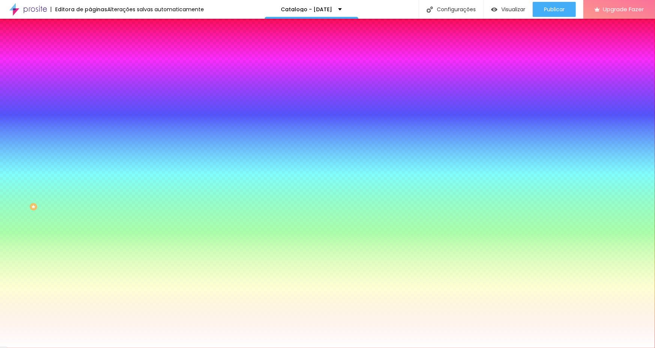
drag, startPoint x: 24, startPoint y: 47, endPoint x: 40, endPoint y: 57, distance: 18.7
click at [86, 44] on li "O Conteúdo" at bounding box center [129, 40] width 86 height 8
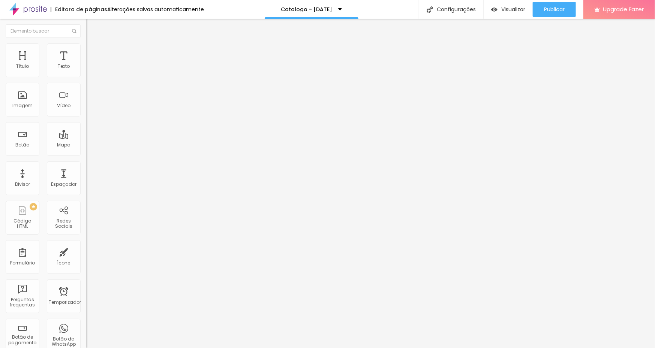
click at [86, 68] on span "Completo" at bounding box center [97, 65] width 23 height 6
click at [86, 73] on span "Encaixotado" at bounding box center [100, 69] width 29 height 6
click at [93, 75] on span "Encaixotado" at bounding box center [107, 72] width 29 height 6
click at [86, 80] on span "Completo" at bounding box center [97, 77] width 23 height 6
click at [93, 52] on span "Estilô" at bounding box center [99, 48] width 12 height 6
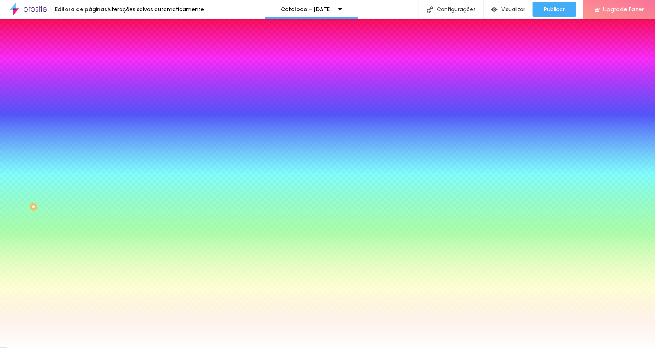
click at [86, 68] on div "Trocar imagem" at bounding box center [129, 65] width 86 height 5
copy span "Trocar"
click at [86, 68] on div "Trocar imagem" at bounding box center [129, 65] width 86 height 5
click at [86, 78] on span "Nenhum" at bounding box center [96, 75] width 20 height 6
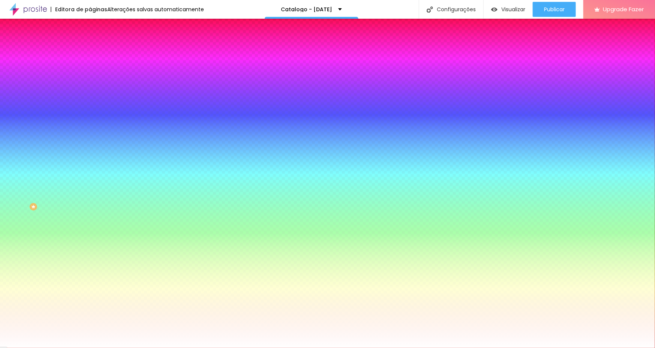
click at [86, 90] on span "Paralaxe" at bounding box center [96, 86] width 20 height 6
click at [86, 83] on span "Nenhum" at bounding box center [96, 79] width 20 height 6
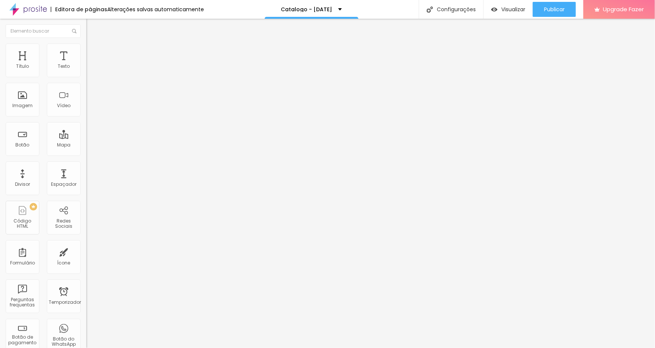
click at [93, 52] on span "Estilô" at bounding box center [99, 48] width 12 height 6
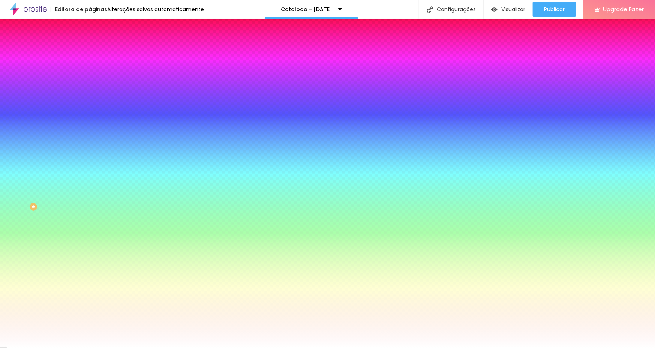
click at [86, 69] on span "Trocar imagem" at bounding box center [106, 66] width 41 height 6
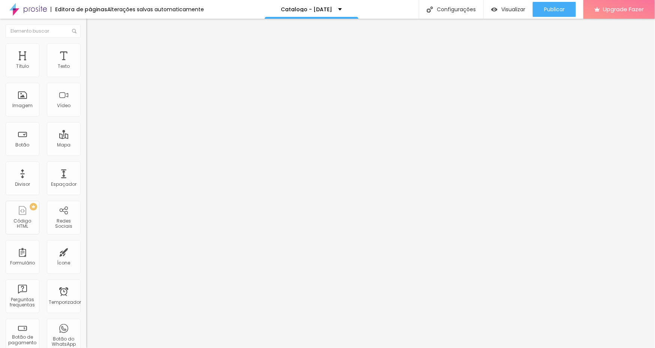
click at [86, 48] on img at bounding box center [89, 47] width 7 height 7
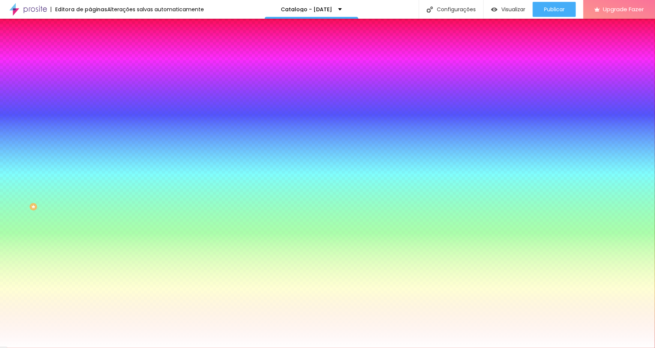
drag, startPoint x: 63, startPoint y: 124, endPoint x: 66, endPoint y: 120, distance: 4.3
click at [86, 78] on span "Nenhum" at bounding box center [96, 75] width 20 height 6
click at [86, 90] on span "Paralaxe" at bounding box center [96, 86] width 20 height 6
click at [86, 83] on span "Nenhum" at bounding box center [96, 79] width 20 height 6
click at [86, 78] on span "Nenhum" at bounding box center [96, 75] width 20 height 6
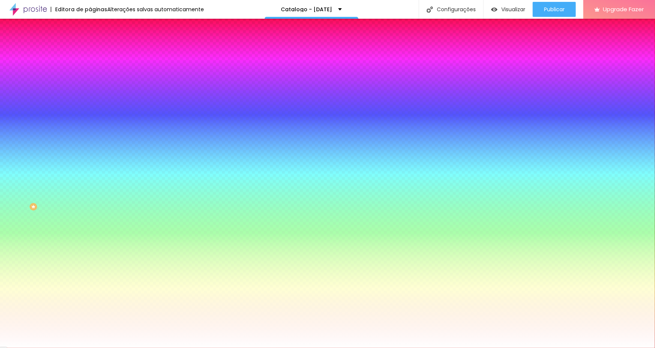
click at [86, 44] on li "O Conteúdo" at bounding box center [129, 40] width 86 height 8
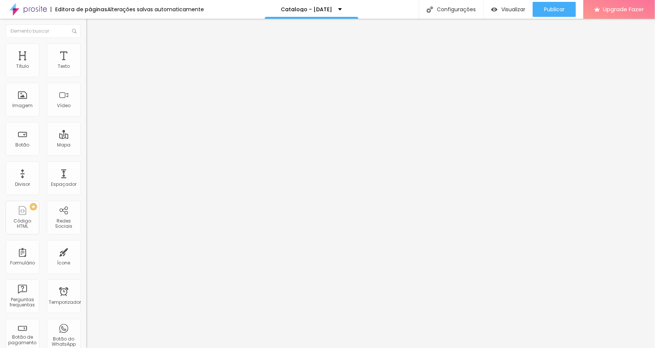
click at [86, 63] on div "Modo" at bounding box center [129, 61] width 86 height 5
click at [93, 53] on span "Avançou" at bounding box center [103, 56] width 21 height 6
type input "15"
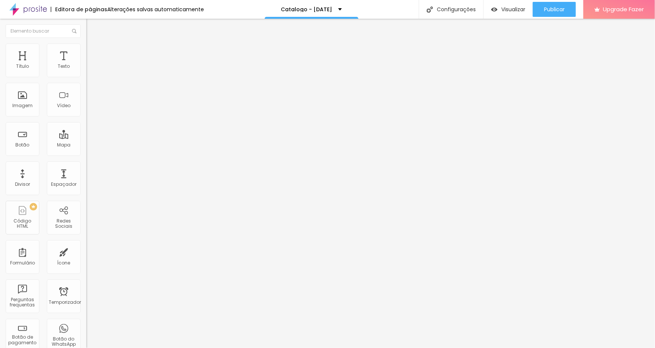
type input "10"
type input "5"
drag, startPoint x: 49, startPoint y: 74, endPoint x: 27, endPoint y: 69, distance: 21.9
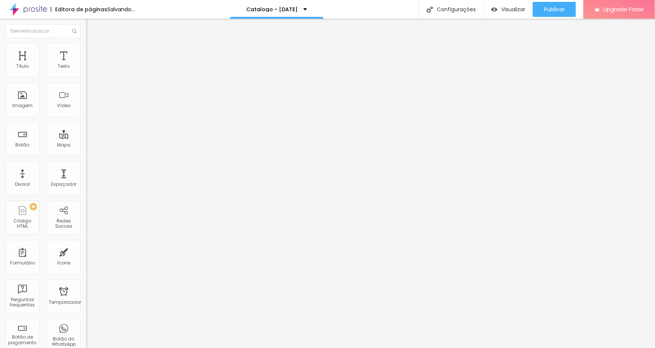
click at [86, 146] on input "range" at bounding box center [110, 149] width 48 height 6
type input "15"
click at [86, 146] on input "range" at bounding box center [110, 149] width 48 height 6
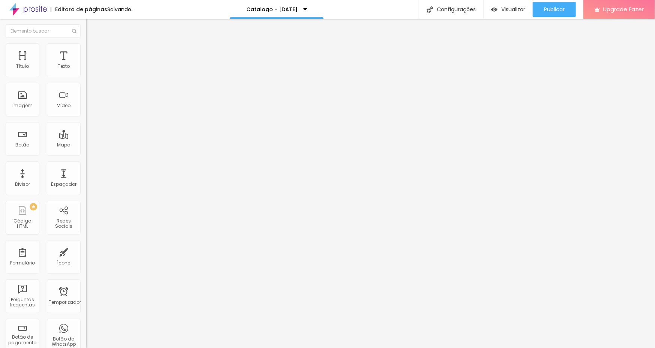
click at [86, 275] on input "text" at bounding box center [131, 279] width 90 height 8
click at [86, 49] on li "Estilo" at bounding box center [129, 48] width 86 height 8
click at [86, 78] on div at bounding box center [129, 74] width 86 height 7
type input "60"
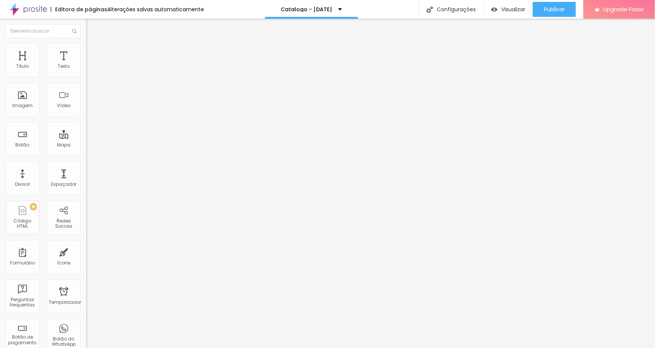
type input "60"
click at [86, 77] on input "range" at bounding box center [110, 74] width 48 height 6
type input "55"
type input "50"
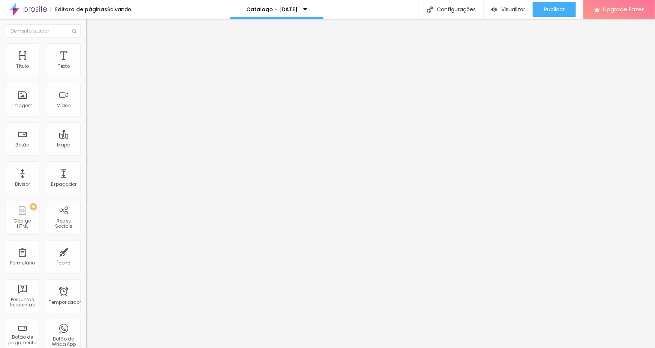
drag, startPoint x: 42, startPoint y: 79, endPoint x: 36, endPoint y: 79, distance: 5.3
type input "50"
click at [86, 77] on input "range" at bounding box center [110, 74] width 48 height 6
type input "287"
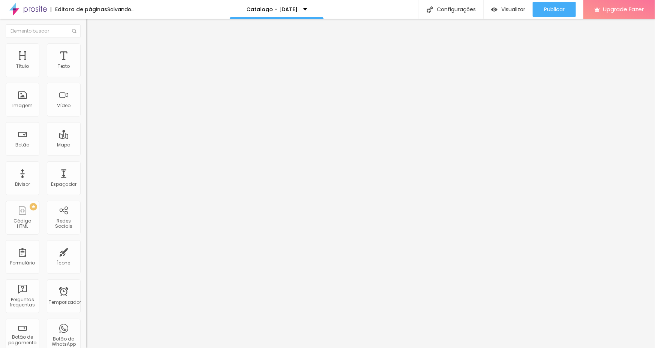
type input "270"
type input "253"
type input "231"
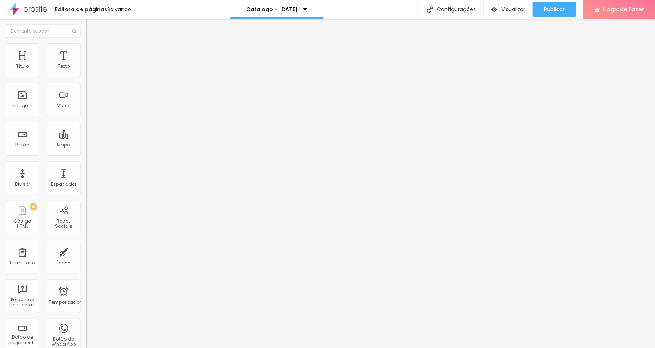
type input "231"
type input "224"
type input "219"
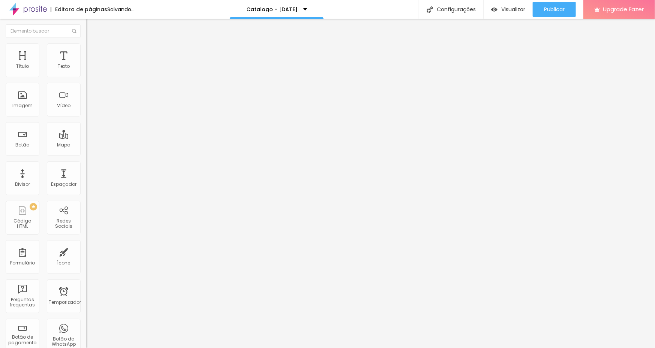
type input "212"
type input "204"
type input "202"
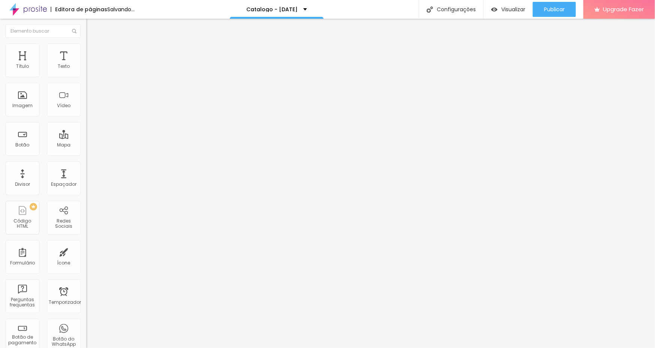
type input "202"
type input "199"
type input "197"
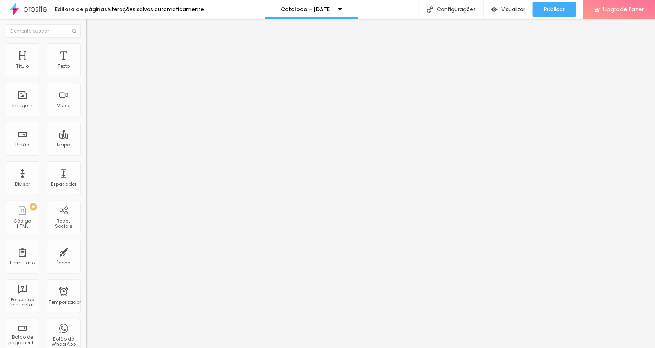
type input "195"
type input "169"
type input "150"
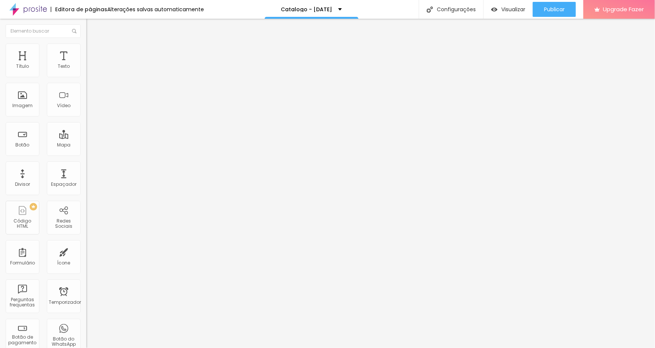
type input "150"
type input "138"
type input "126"
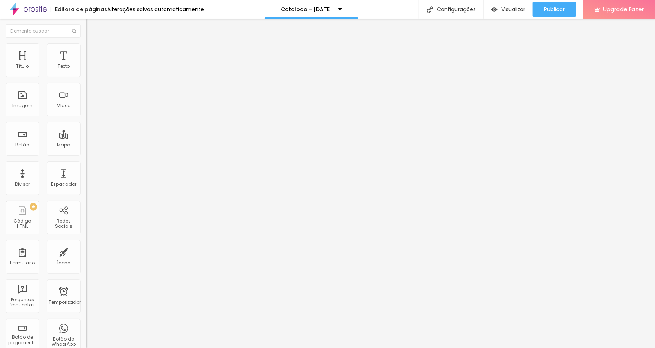
type input "100"
type input "107"
type input "119"
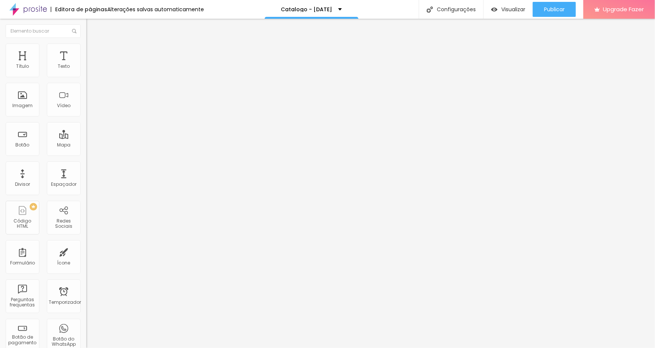
type input "119"
type input "135"
type input "178"
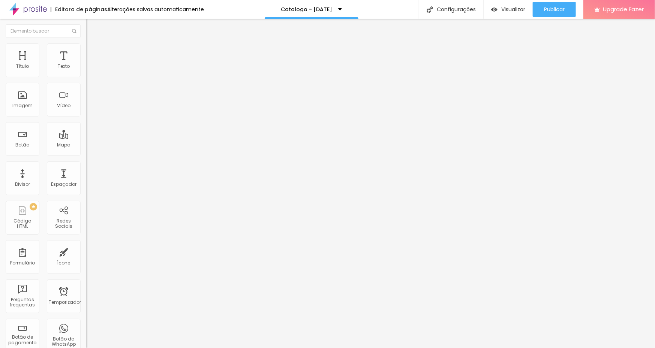
type input "197"
type input "214"
type input "216"
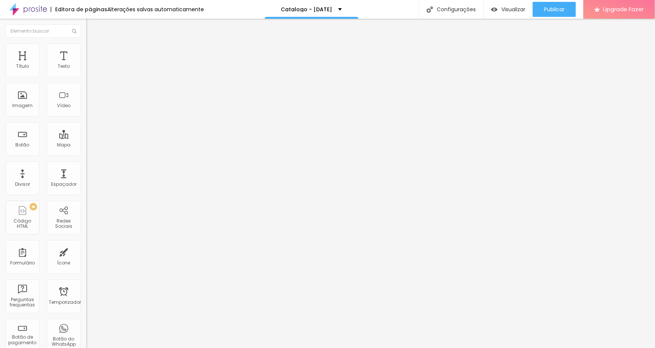
type input "216"
type input "223"
type input "225"
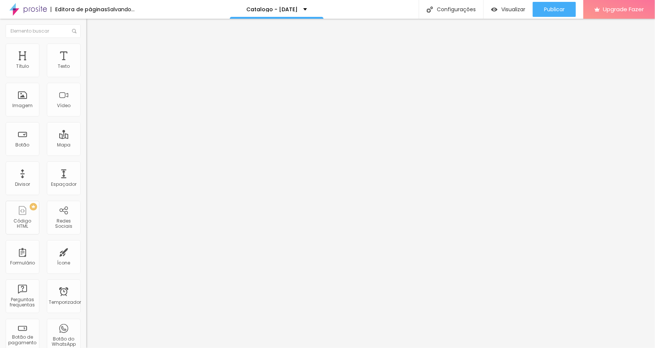
type input "216"
type input "209"
type input "199"
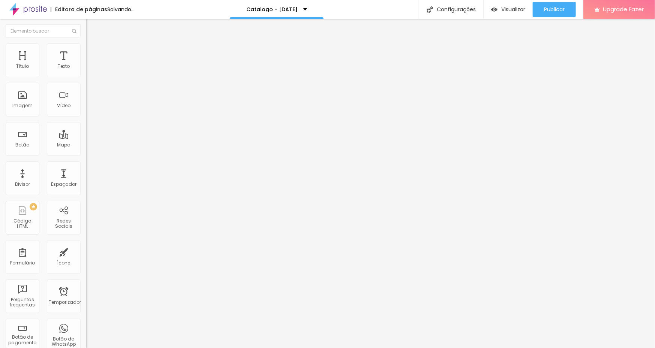
type input "199"
type input "185"
type input "176"
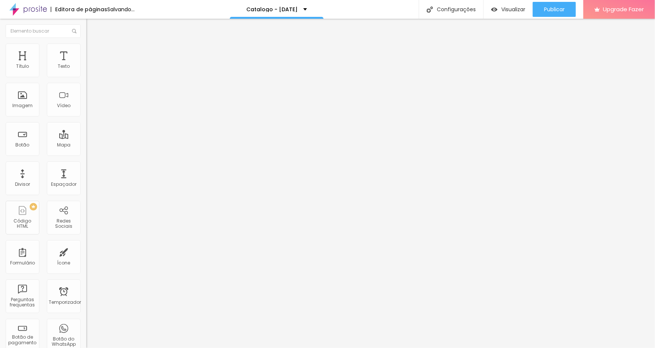
type input "171"
type input "169"
type input "161"
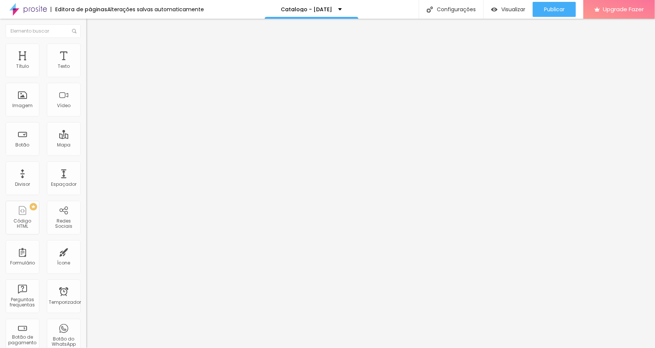
type input "161"
type input "157"
type input "154"
drag, startPoint x: 28, startPoint y: 99, endPoint x: 14, endPoint y: 98, distance: 14.3
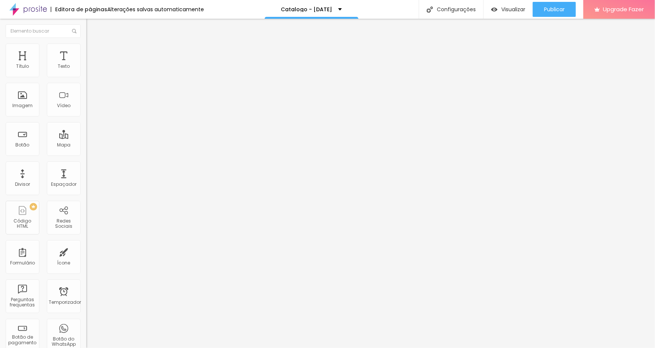
type input "154"
click at [86, 96] on input "range" at bounding box center [110, 93] width 48 height 6
click at [93, 53] on span "Avançou" at bounding box center [103, 56] width 21 height 6
click at [93, 44] on span "O Conteúdo" at bounding box center [107, 41] width 28 height 6
click at [86, 26] on button "Editar Mapa" at bounding box center [129, 27] width 86 height 17
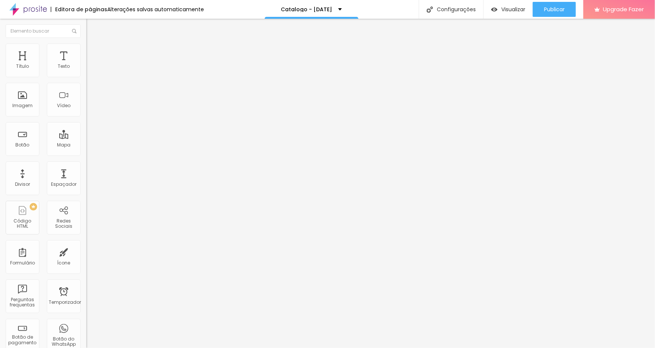
click at [86, 46] on li "Avançou" at bounding box center [129, 48] width 86 height 8
click at [86, 44] on li "Estilô" at bounding box center [129, 40] width 86 height 8
click at [92, 28] on div "Editar Texto" at bounding box center [113, 27] width 43 height 6
click at [86, 43] on img at bounding box center [89, 39] width 7 height 7
click at [92, 27] on img "button" at bounding box center [95, 27] width 6 height 6
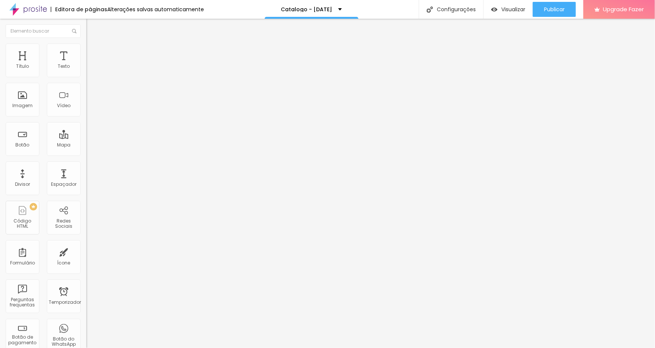
click at [92, 25] on img "button" at bounding box center [95, 27] width 6 height 6
click at [86, 162] on div "Editar Texto Estilô Avançou 18 Tamanho do texto 0 Espaço entre letras 1.2 Altur…" at bounding box center [129, 184] width 86 height 330
click at [86, 45] on img at bounding box center [89, 47] width 7 height 7
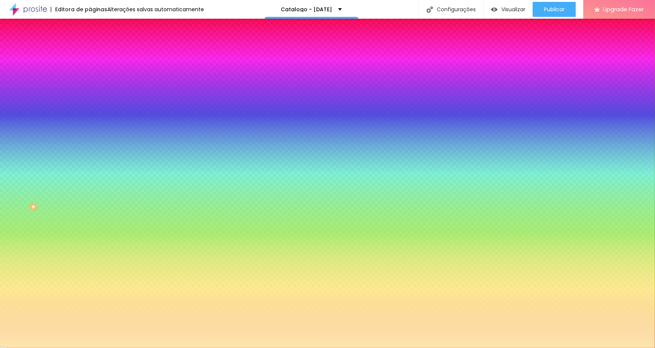
click at [86, 276] on input "#FDE5AE" at bounding box center [131, 280] width 90 height 8
drag, startPoint x: 78, startPoint y: 178, endPoint x: 69, endPoint y: 175, distance: 9.5
click at [86, 276] on input "#FDE5AE" at bounding box center [131, 280] width 90 height 8
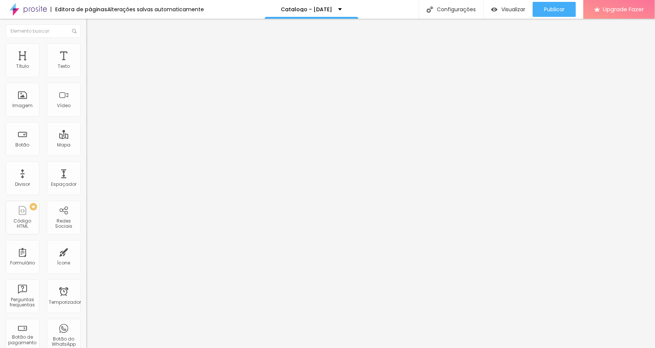
click at [86, 65] on span "Trocar imagem" at bounding box center [106, 61] width 41 height 6
click at [86, 49] on ul "Estilô Avançou" at bounding box center [129, 43] width 86 height 15
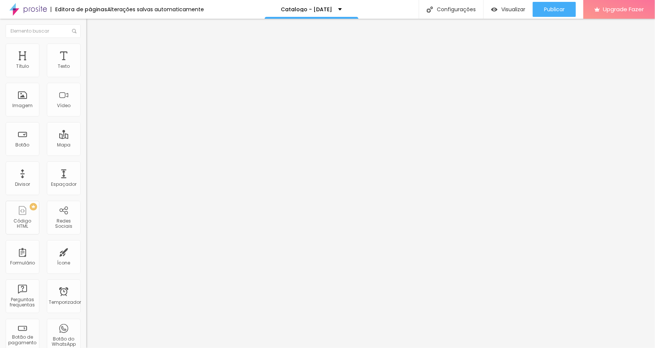
click at [86, 45] on img at bounding box center [89, 47] width 7 height 7
click at [47, 68] on div "Texto" at bounding box center [64, 61] width 34 height 34
click at [86, 44] on li "Avançou" at bounding box center [129, 48] width 86 height 8
click at [93, 52] on span "Avançou" at bounding box center [103, 48] width 21 height 6
click at [86, 43] on img at bounding box center [89, 39] width 7 height 7
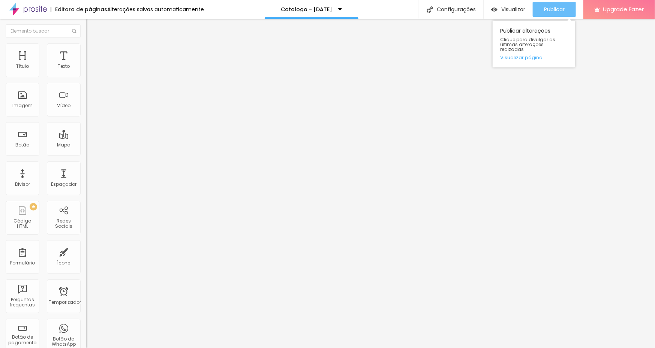
click at [544, 9] on span "Publicar" at bounding box center [554, 9] width 21 height 6
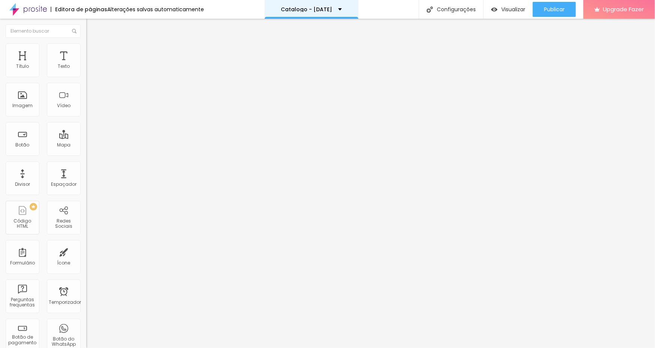
click at [300, 5] on div "Catalogo - Natal 2025" at bounding box center [312, 9] width 94 height 19
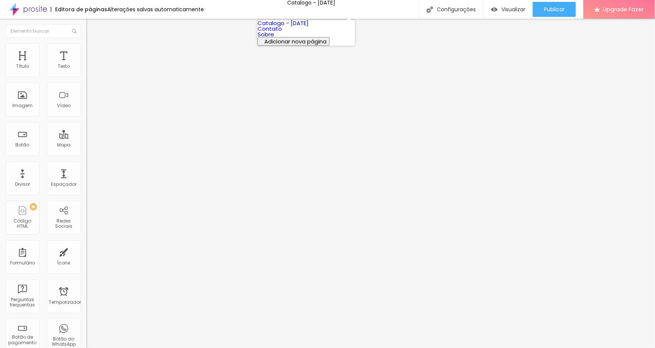
click at [300, 45] on span "Adicionar nova página" at bounding box center [295, 42] width 62 height 8
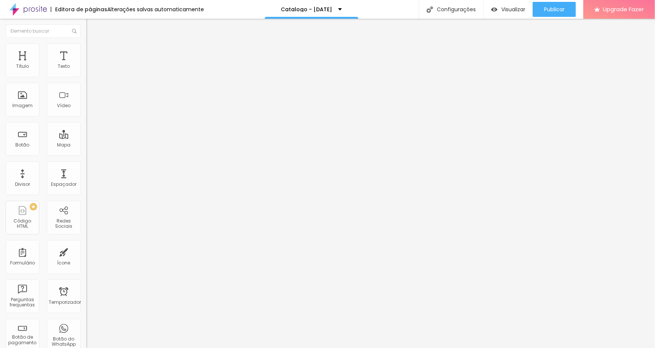
type input "Biografia do Instagram"
click at [351, 12] on div "Catalogo - Natal 2025" at bounding box center [312, 9] width 94 height 19
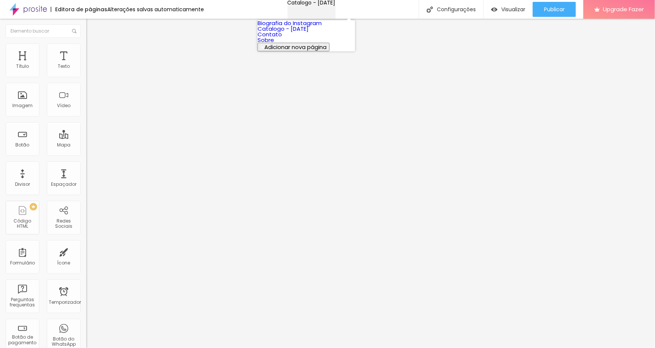
click at [336, 5] on div "Catalogo - Natal 2025" at bounding box center [312, 2] width 48 height 5
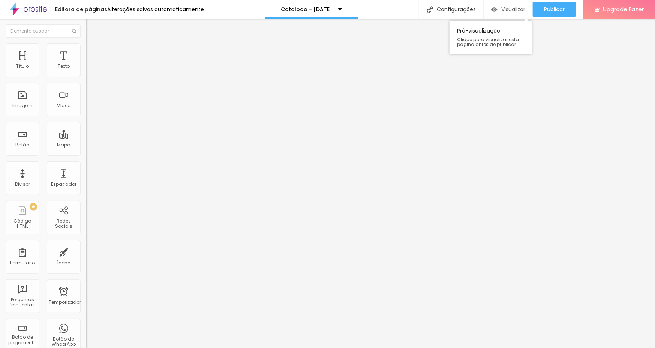
click at [509, 9] on span "Visualizar" at bounding box center [514, 9] width 24 height 6
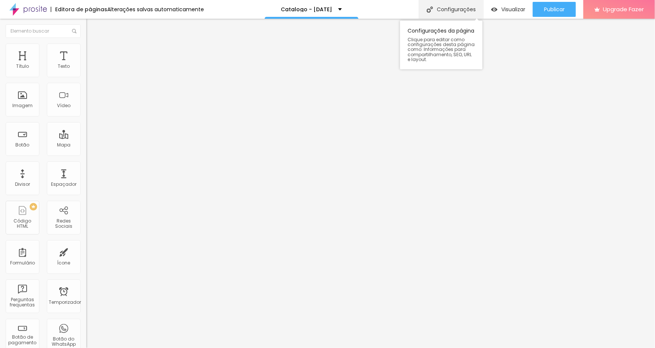
click at [481, 8] on div "Configurações" at bounding box center [451, 9] width 65 height 19
drag, startPoint x: 385, startPoint y: 96, endPoint x: 69, endPoint y: 98, distance: 315.5
type input "Biografia Instagram"
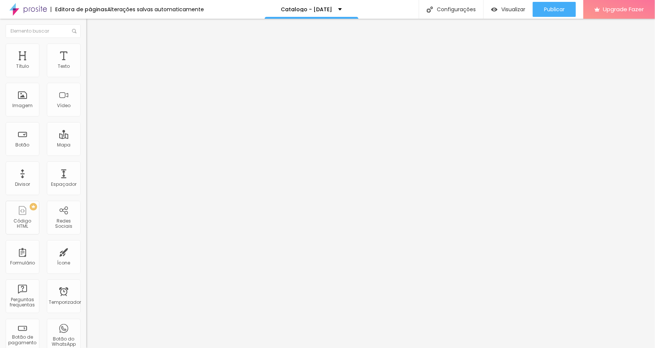
drag, startPoint x: 336, startPoint y: 125, endPoint x: 94, endPoint y: 106, distance: 242.7
type input "/biografiainstagram"
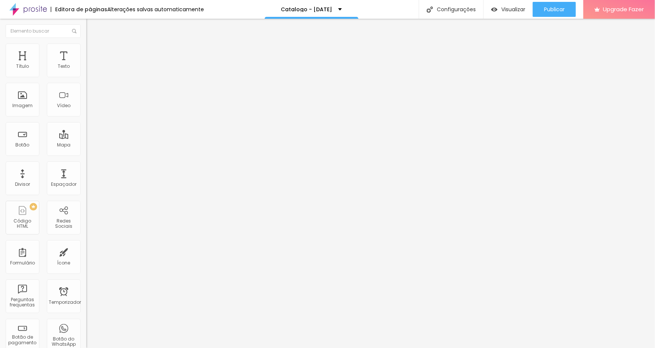
drag, startPoint x: 580, startPoint y: 73, endPoint x: 578, endPoint y: 69, distance: 3.9
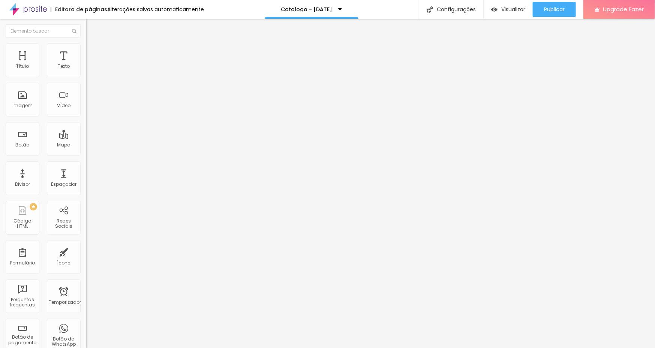
click at [41, 6] on img at bounding box center [28, 9] width 38 height 19
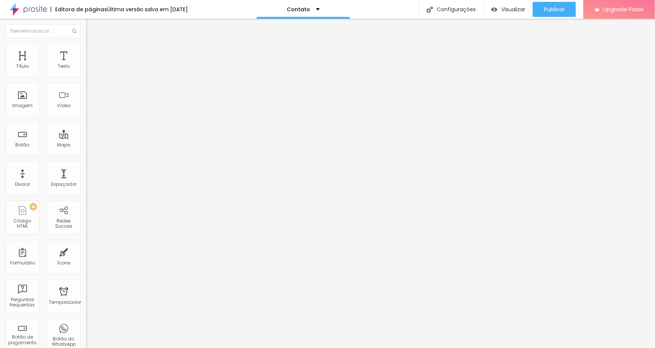
drag, startPoint x: 73, startPoint y: 52, endPoint x: 78, endPoint y: 62, distance: 11.2
click at [73, 52] on div "Título Texto Imagem Vídeo Botão Mapa Divisor Espaçador PRÊMIO Código HTML Redes…" at bounding box center [43, 221] width 86 height 354
click at [86, 51] on img at bounding box center [89, 54] width 7 height 7
click at [93, 52] on span "Estilô" at bounding box center [99, 48] width 12 height 6
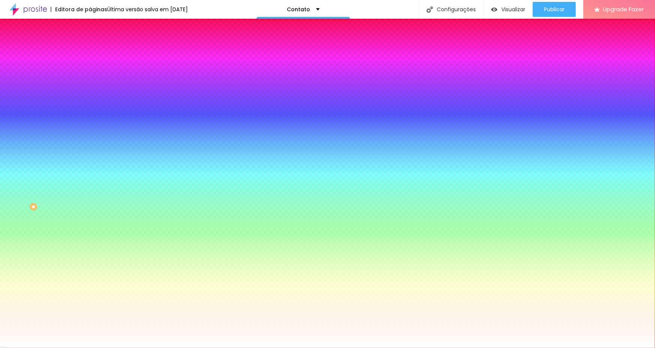
click at [86, 44] on li "O Conteúdo" at bounding box center [129, 40] width 86 height 8
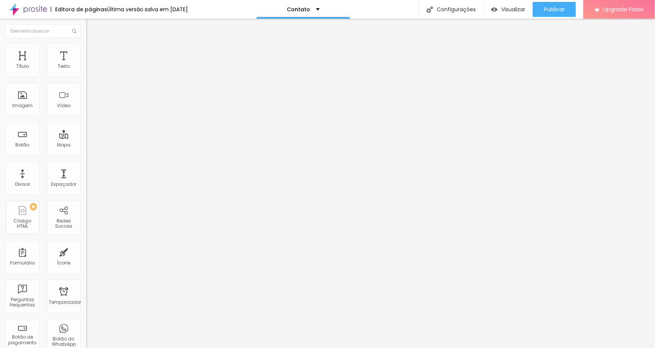
click at [91, 73] on div "Contato" at bounding box center [129, 69] width 77 height 7
click at [86, 41] on li "O Conteúdo" at bounding box center [129, 40] width 86 height 8
click at [92, 24] on img "button" at bounding box center [95, 27] width 6 height 6
click at [86, 76] on img at bounding box center [88, 78] width 5 height 5
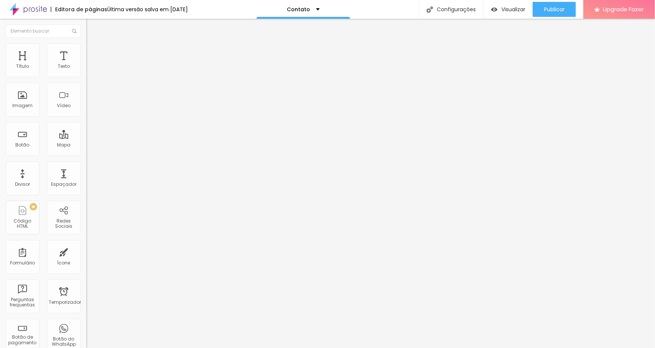
radio input "true"
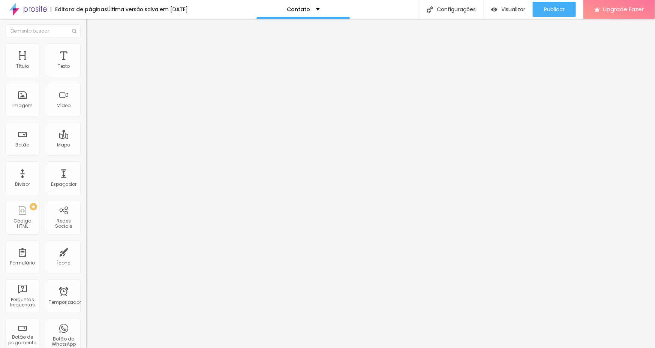
radio input "true"
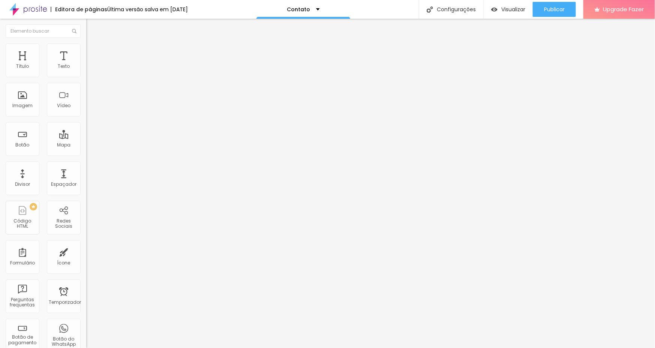
click at [86, 75] on span at bounding box center [88, 78] width 5 height 6
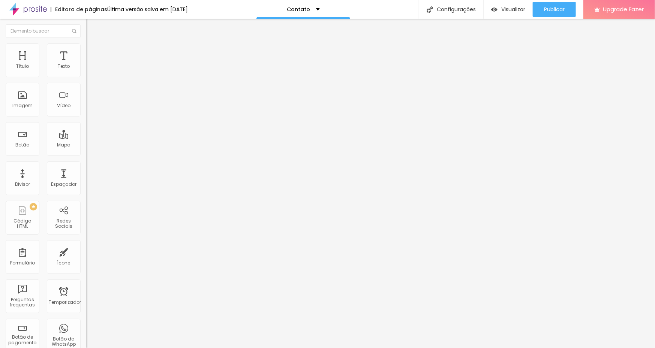
drag, startPoint x: 243, startPoint y: 236, endPoint x: 188, endPoint y: 230, distance: 55.4
type input "N"
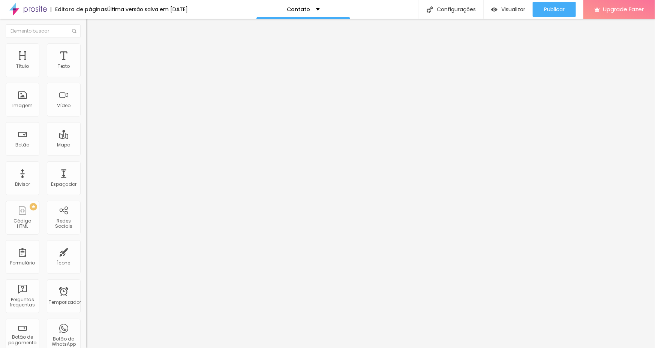
drag, startPoint x: 243, startPoint y: 225, endPoint x: 240, endPoint y: 187, distance: 38.8
drag, startPoint x: 203, startPoint y: 231, endPoint x: 204, endPoint y: 177, distance: 54.0
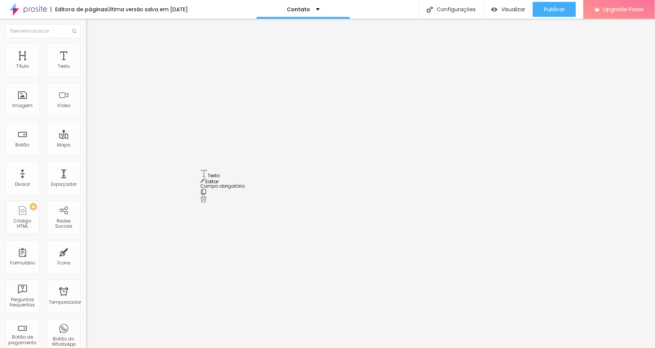
drag, startPoint x: 236, startPoint y: 172, endPoint x: 244, endPoint y: 177, distance: 8.9
drag, startPoint x: 239, startPoint y: 210, endPoint x: 169, endPoint y: 209, distance: 70.2
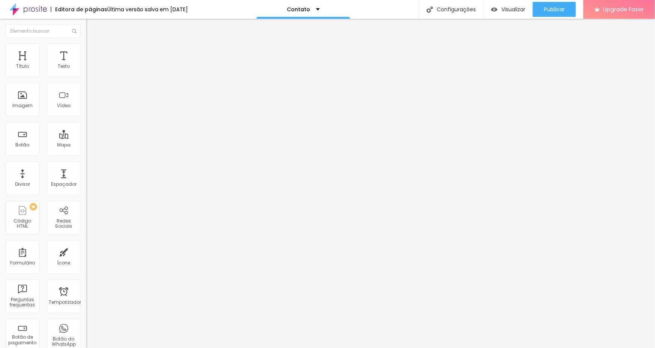
type input "Numero do WhatsApp"
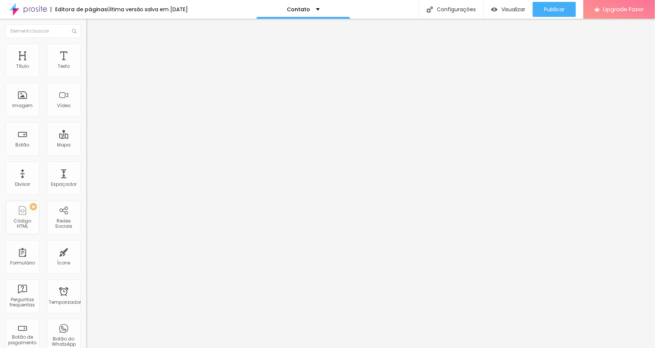
scroll to position [59, 0]
click at [18, 262] on div "Formulário" at bounding box center [22, 263] width 25 height 5
click at [28, 249] on div "Formulário" at bounding box center [23, 257] width 34 height 34
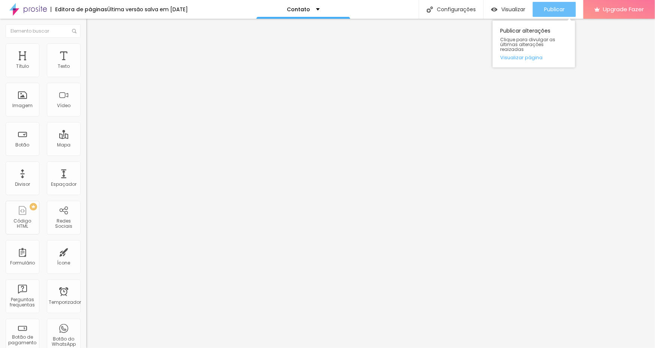
click at [556, 8] on span "Publicar" at bounding box center [554, 9] width 21 height 6
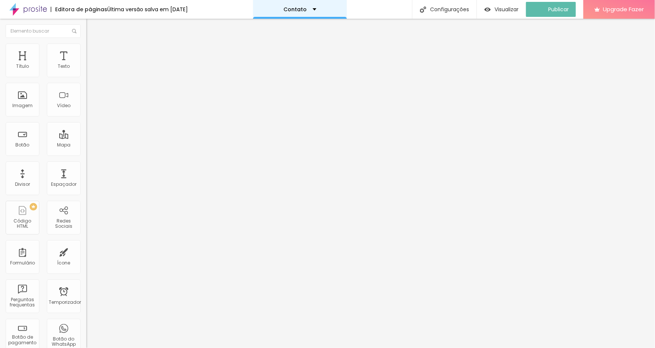
click at [314, 5] on div "Contato" at bounding box center [300, 9] width 94 height 19
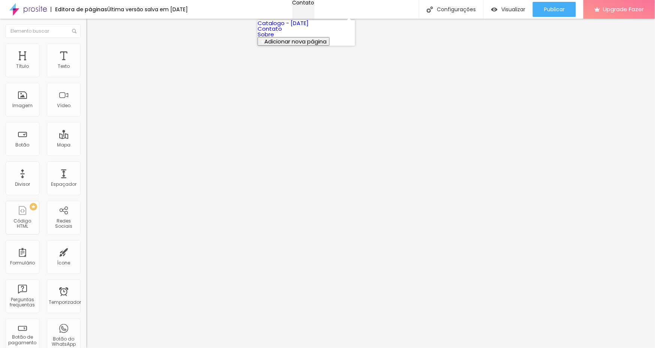
click at [314, 5] on div "Contato" at bounding box center [304, 2] width 22 height 5
click at [27, 6] on img at bounding box center [28, 9] width 38 height 19
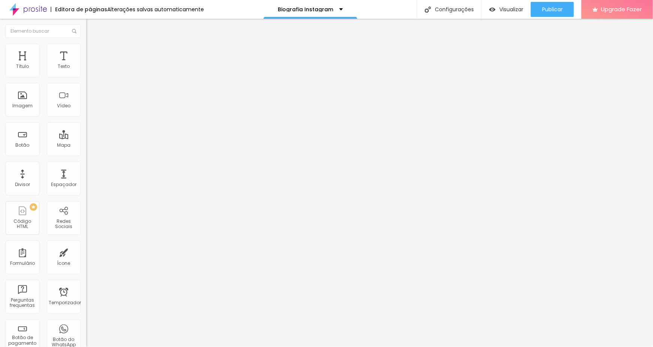
drag, startPoint x: 34, startPoint y: 152, endPoint x: -50, endPoint y: 155, distance: 84.1
click at [0, 155] on html "Editora de páginas Alterações salvas automaticamente Biografia Instagram Config…" at bounding box center [326, 173] width 653 height 347
paste input "rafaelaarenamathias.alboompro.com"
type input "https://rafaelaarenamathias.alboompro.com"
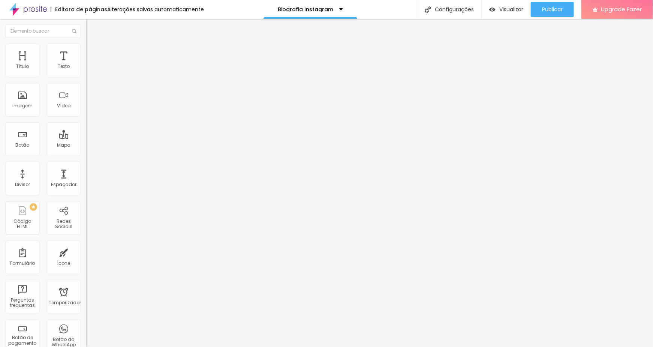
drag, startPoint x: 49, startPoint y: 156, endPoint x: -49, endPoint y: 149, distance: 98.2
click at [0, 149] on html "Editora de páginas Alterações salvas automaticamente Biografia Instagram Config…" at bounding box center [326, 173] width 653 height 347
paste input "https://rafaelaarenamathias.alboompro.com"
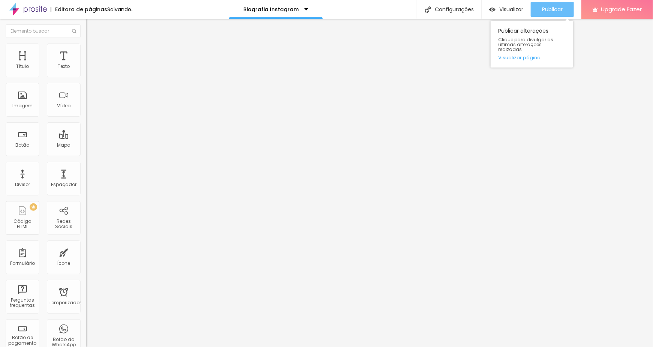
type input "https://rafaelaarenamathias.alboompro.com"
click at [566, 14] on button "Publicar" at bounding box center [552, 9] width 43 height 15
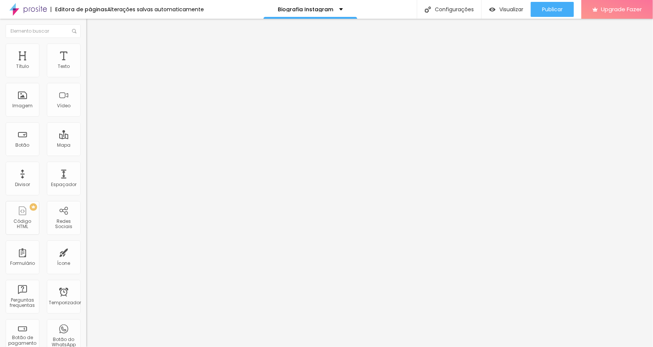
click at [86, 155] on input "rafaelaarenamathias.alboompro.com/contato" at bounding box center [131, 151] width 90 height 8
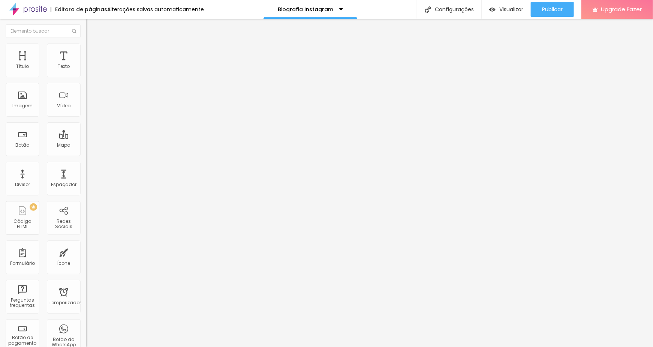
click at [86, 155] on input "text" at bounding box center [131, 151] width 90 height 8
paste input "https://rafaelaarenamathias.alboompro.com/contato"
type input "https://rafaelaarenamathias.alboompro.com/contato"
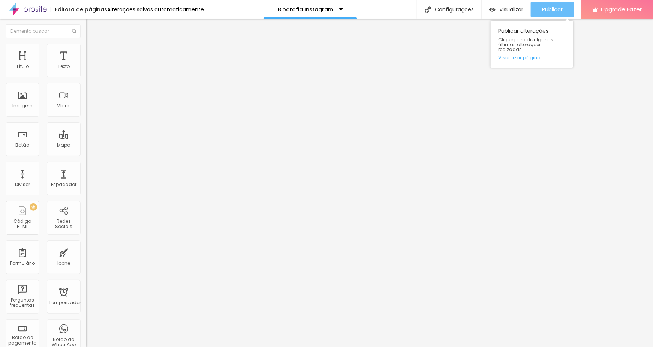
click at [554, 9] on span "Publicar" at bounding box center [552, 9] width 21 height 6
drag, startPoint x: 35, startPoint y: 81, endPoint x: -49, endPoint y: 70, distance: 84.4
click at [0, 70] on html "Editora de páginas Alterações salvas automaticamente Biografia Instagram Config…" at bounding box center [326, 173] width 653 height 347
type input "AVALIAÇÃO"
click at [86, 156] on input at bounding box center [137, 160] width 102 height 8
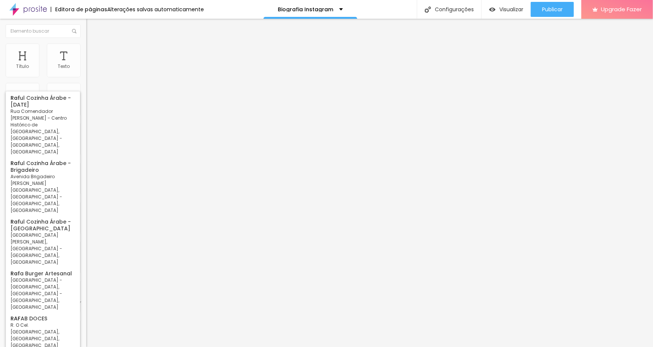
type input "R"
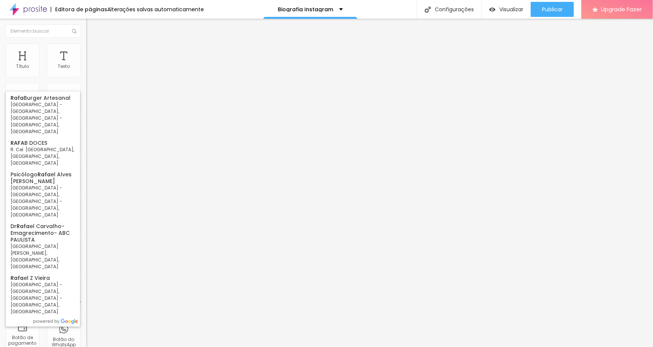
type input "r"
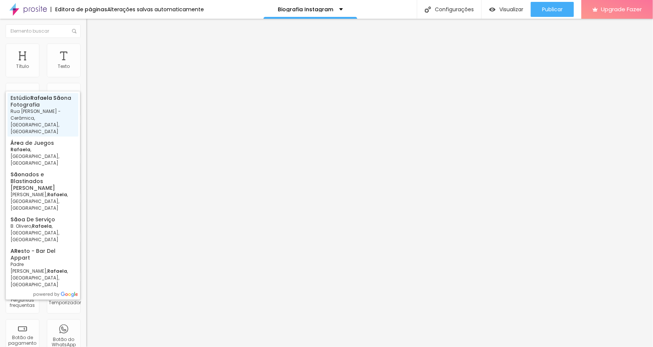
type input "Studio Rafaela Arena Photography - Rua João Morselli - Cerâmica, São Caetano do…"
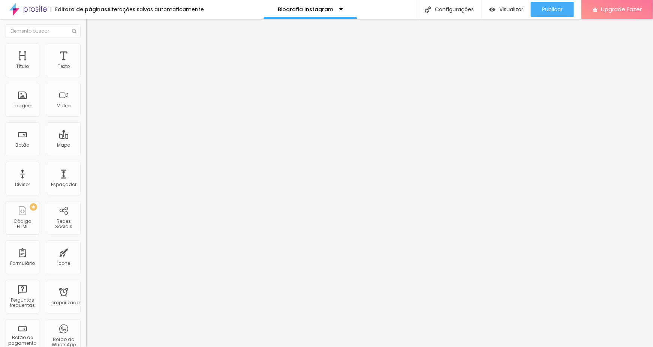
click at [86, 53] on li "Estilô" at bounding box center [129, 54] width 86 height 8
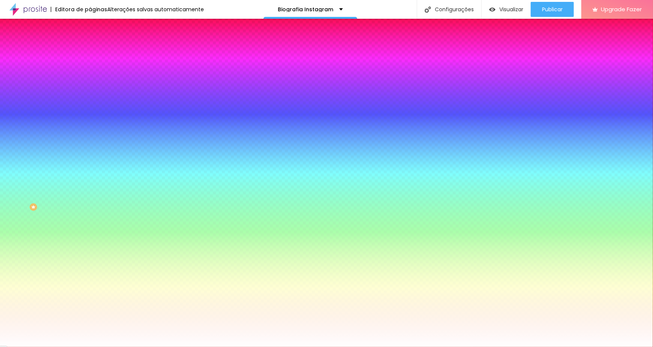
click at [86, 57] on li "Avançou" at bounding box center [129, 61] width 86 height 8
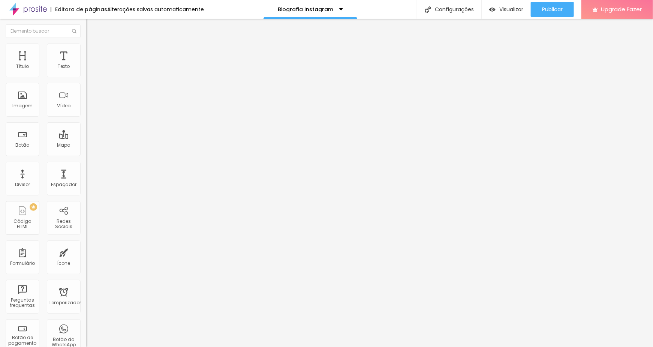
click at [86, 56] on li "Estilô" at bounding box center [129, 54] width 86 height 8
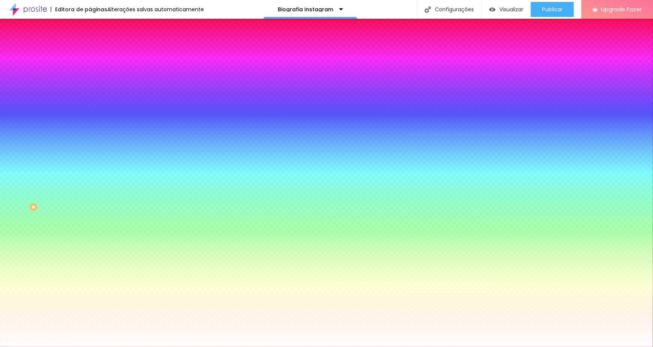
click at [86, 222] on div at bounding box center [129, 222] width 86 height 0
click at [89, 75] on img at bounding box center [91, 72] width 5 height 5
radio input "false"
radio input "true"
click at [86, 104] on button at bounding box center [91, 108] width 11 height 8
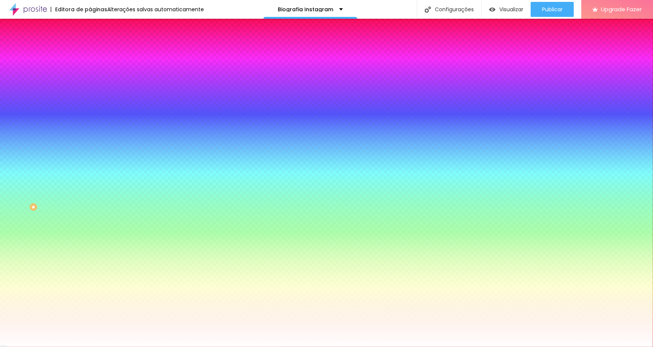
radio input "true"
radio input "false"
click at [86, 104] on button at bounding box center [91, 108] width 11 height 8
radio input "false"
radio input "true"
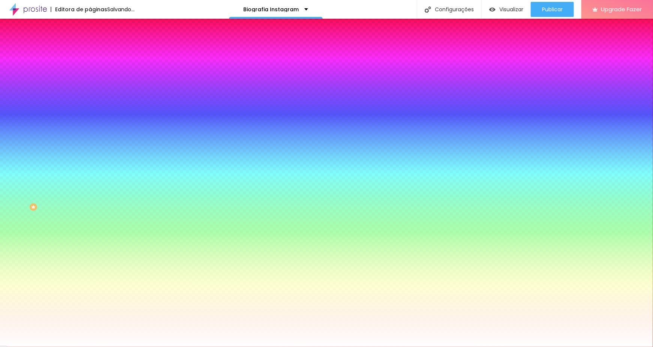
click at [89, 75] on img at bounding box center [91, 72] width 5 height 5
radio input "true"
radio input "false"
click at [89, 75] on img at bounding box center [91, 72] width 5 height 5
radio input "false"
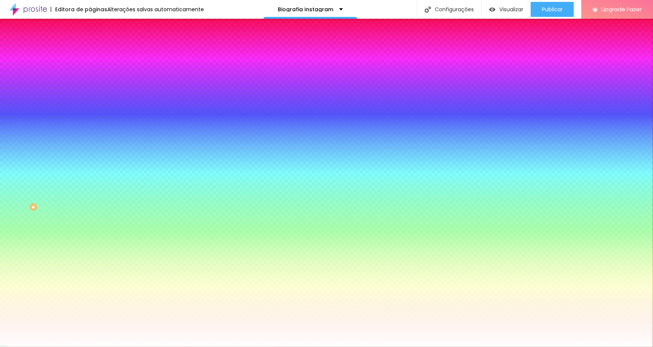
radio input "true"
click at [93, 50] on span "O Conteúdo" at bounding box center [107, 47] width 28 height 6
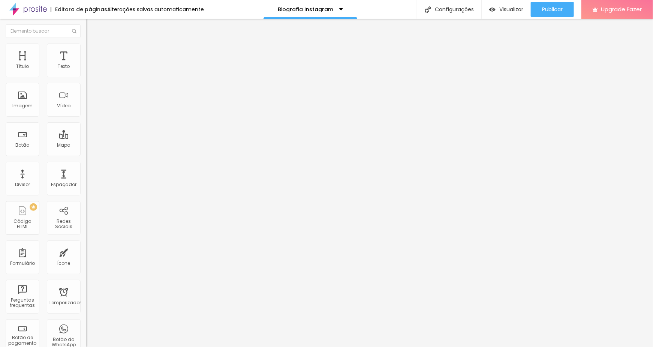
click at [86, 218] on div "Mostrar cabeçalho" at bounding box center [129, 220] width 86 height 5
click at [86, 222] on div at bounding box center [129, 222] width 86 height 0
click at [561, 2] on div "Publicar" at bounding box center [552, 9] width 21 height 15
click at [309, 5] on div "Biografia Instagram" at bounding box center [311, 9] width 94 height 19
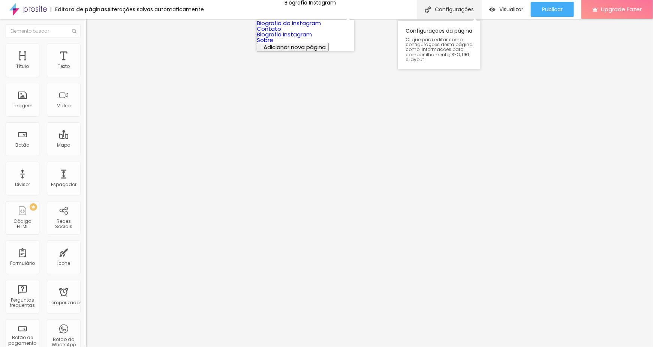
click at [452, 11] on div "Configurações" at bounding box center [449, 9] width 65 height 19
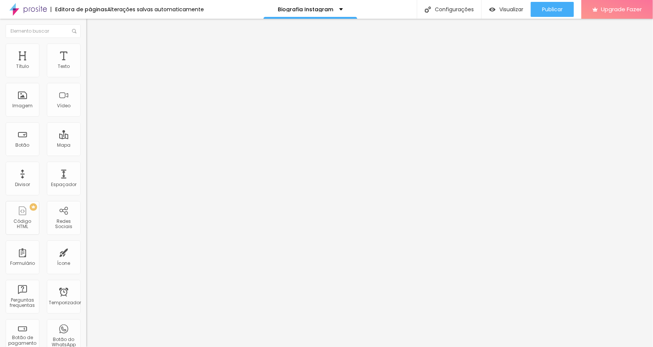
click at [565, 8] on button "Publicar" at bounding box center [552, 9] width 43 height 15
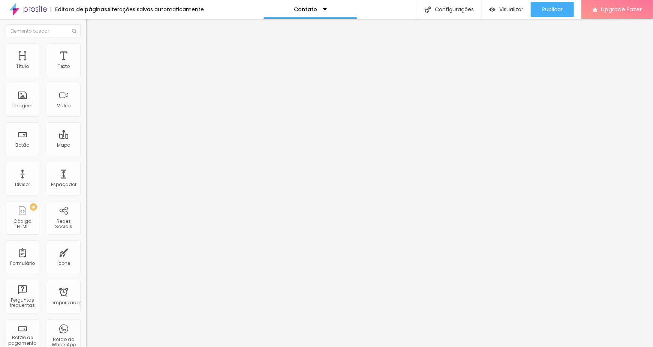
click at [86, 51] on li "Avançou" at bounding box center [129, 55] width 86 height 8
click at [86, 48] on li "Estilô" at bounding box center [129, 48] width 86 height 8
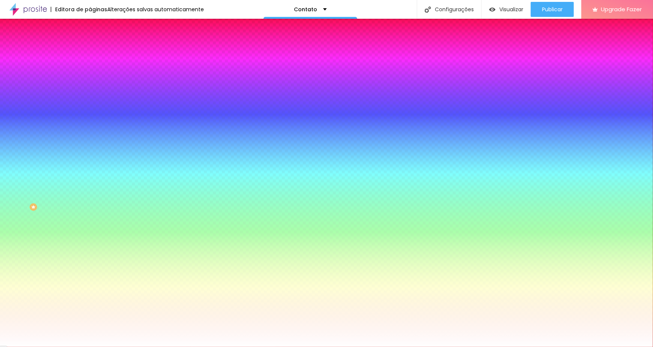
click at [86, 43] on img at bounding box center [89, 39] width 7 height 7
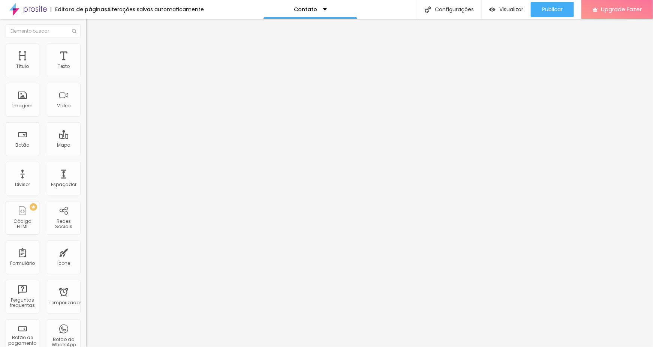
click at [86, 76] on div "Contato" at bounding box center [129, 69] width 86 height 13
click at [91, 73] on div "Contato" at bounding box center [129, 69] width 77 height 7
click at [93, 52] on span "Estilô" at bounding box center [99, 48] width 12 height 6
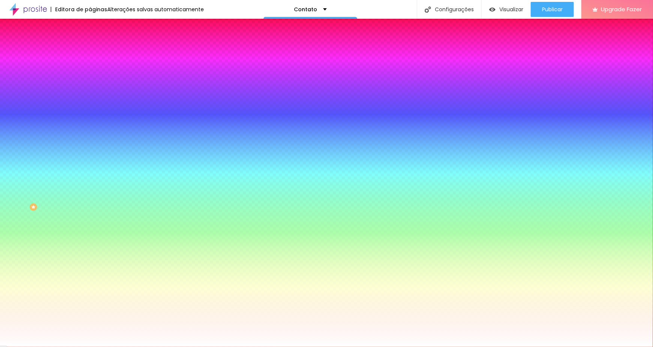
click at [86, 51] on li "Avançou" at bounding box center [129, 55] width 86 height 8
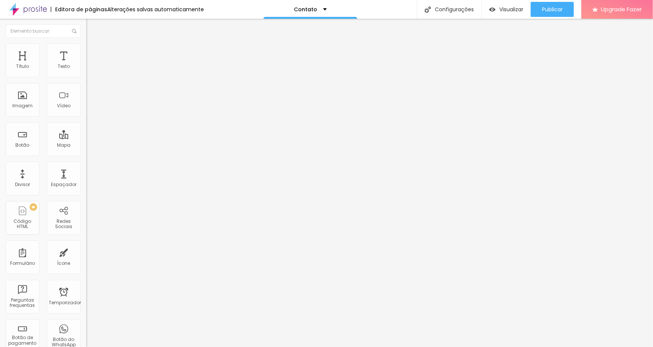
click at [86, 26] on button "Editar Formulário" at bounding box center [129, 27] width 86 height 17
click at [86, 48] on li "Estilô" at bounding box center [129, 48] width 86 height 8
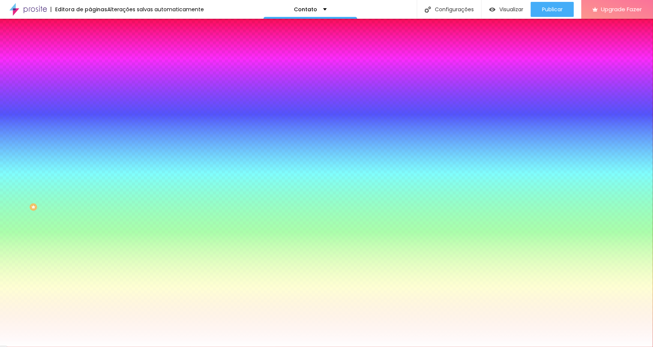
click at [86, 51] on li "Avançou" at bounding box center [129, 55] width 86 height 8
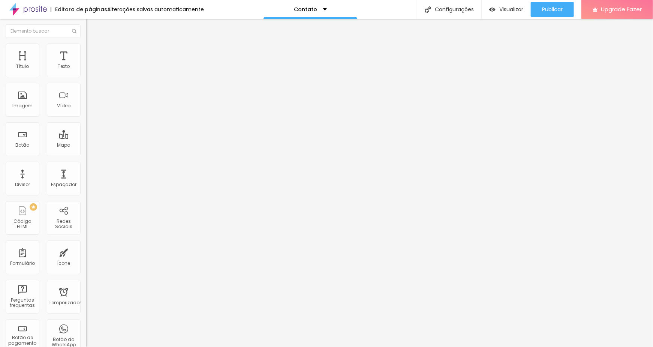
click at [93, 52] on span "Estilô" at bounding box center [99, 48] width 12 height 6
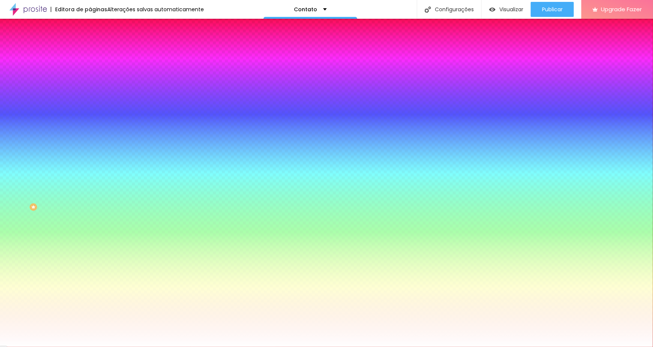
click at [86, 43] on img at bounding box center [89, 39] width 7 height 7
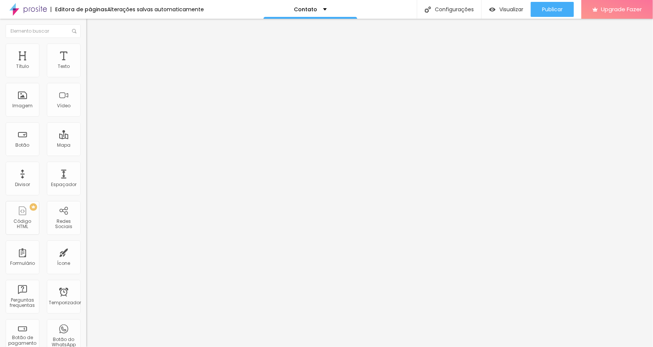
click at [91, 73] on div "Contato" at bounding box center [129, 69] width 77 height 7
click at [30, 347] on div "Contato" at bounding box center [37, 352] width 71 height 5
click at [92, 27] on img "button" at bounding box center [95, 27] width 6 height 6
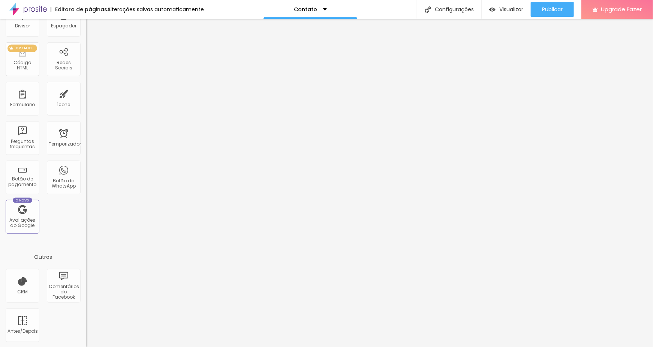
scroll to position [159, 0]
click at [32, 291] on div "CRM" at bounding box center [23, 286] width 34 height 34
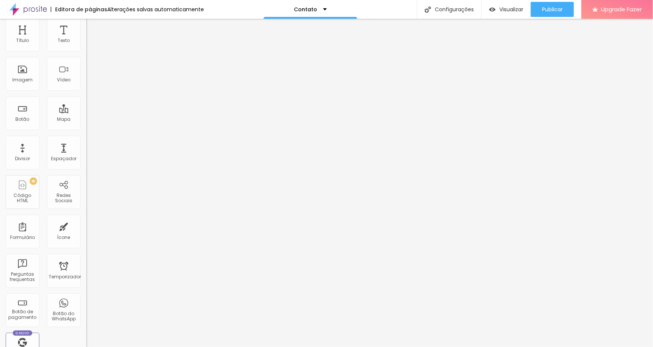
scroll to position [0, 0]
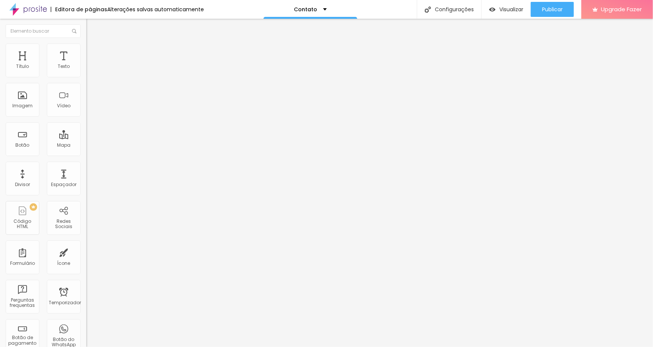
click at [86, 49] on li "Estilô" at bounding box center [129, 48] width 86 height 8
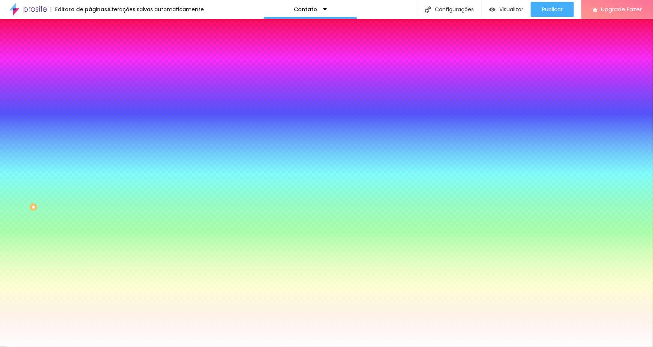
click at [86, 51] on li "Avançou" at bounding box center [129, 55] width 86 height 8
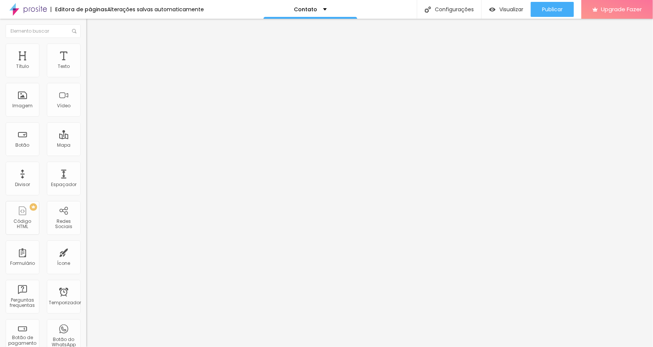
click at [93, 44] on span "O Conteúdo" at bounding box center [107, 41] width 28 height 6
click at [92, 29] on img "button" at bounding box center [95, 27] width 6 height 6
click at [93, 53] on span "Avançou" at bounding box center [103, 56] width 21 height 6
click at [86, 49] on li "Estilô" at bounding box center [129, 48] width 86 height 8
